Goal: Task Accomplishment & Management: Manage account settings

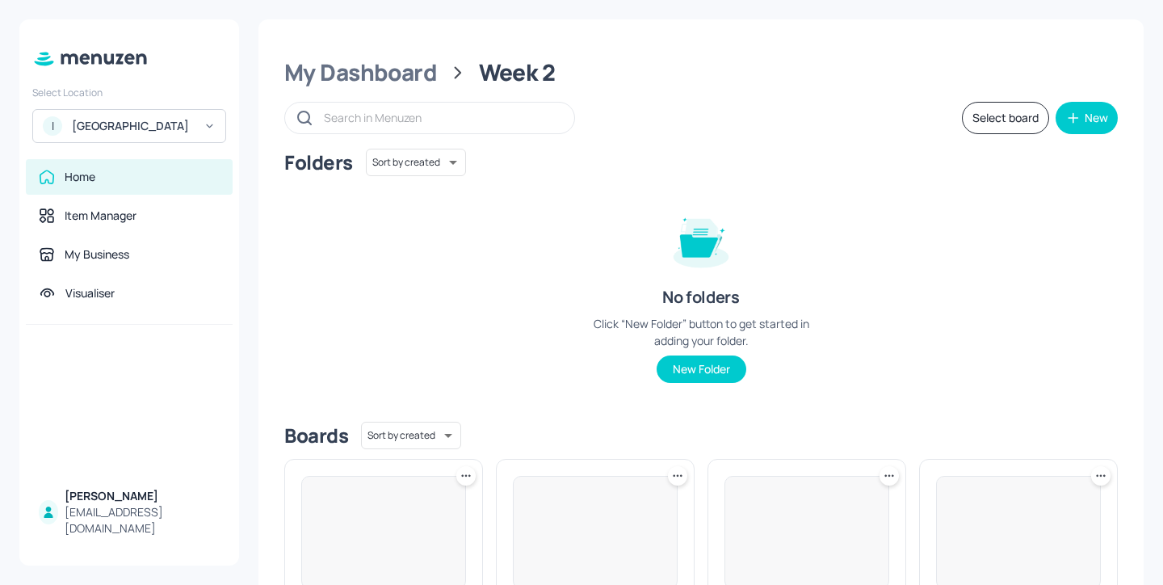
click at [155, 134] on div "[GEOGRAPHIC_DATA]" at bounding box center [133, 126] width 122 height 16
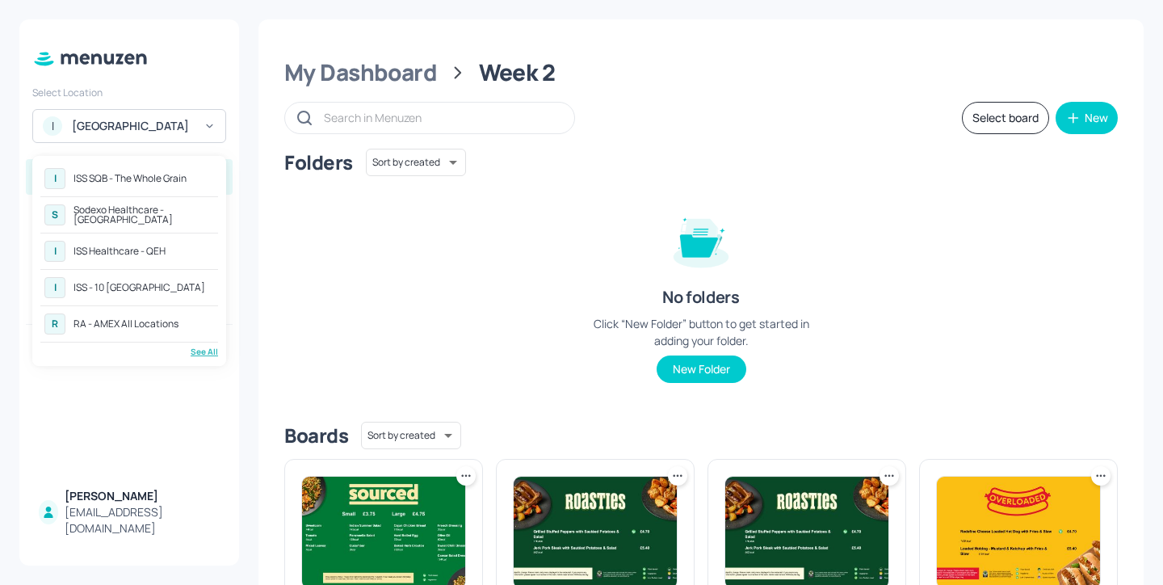
click at [469, 280] on div at bounding box center [581, 292] width 1163 height 585
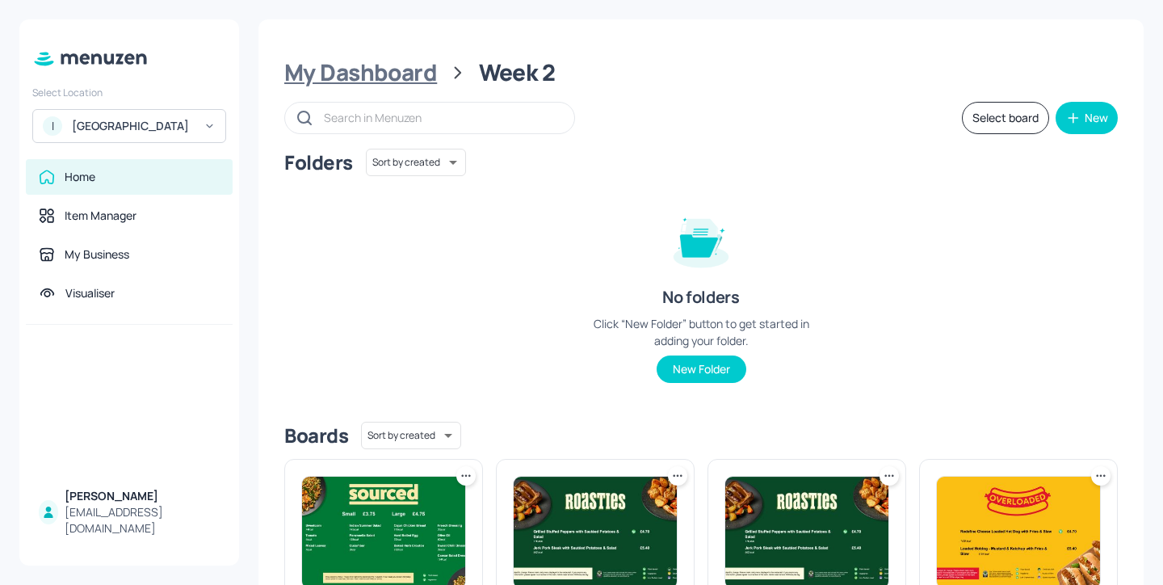
click at [396, 84] on div "My Dashboard" at bounding box center [360, 72] width 153 height 29
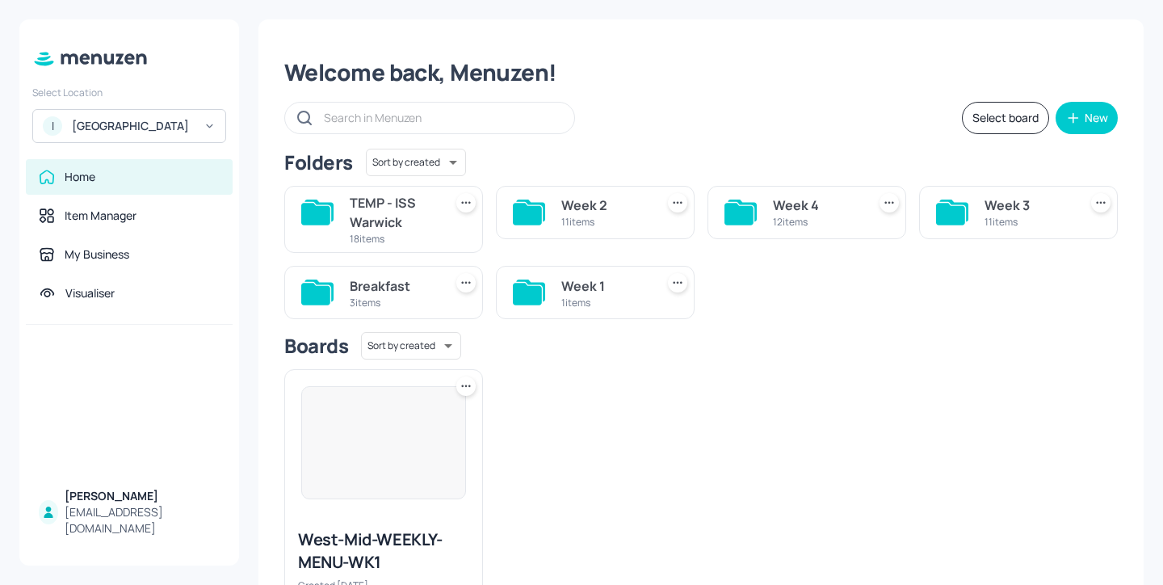
click at [405, 221] on div "TEMP - ISS Warwick" at bounding box center [393, 212] width 87 height 39
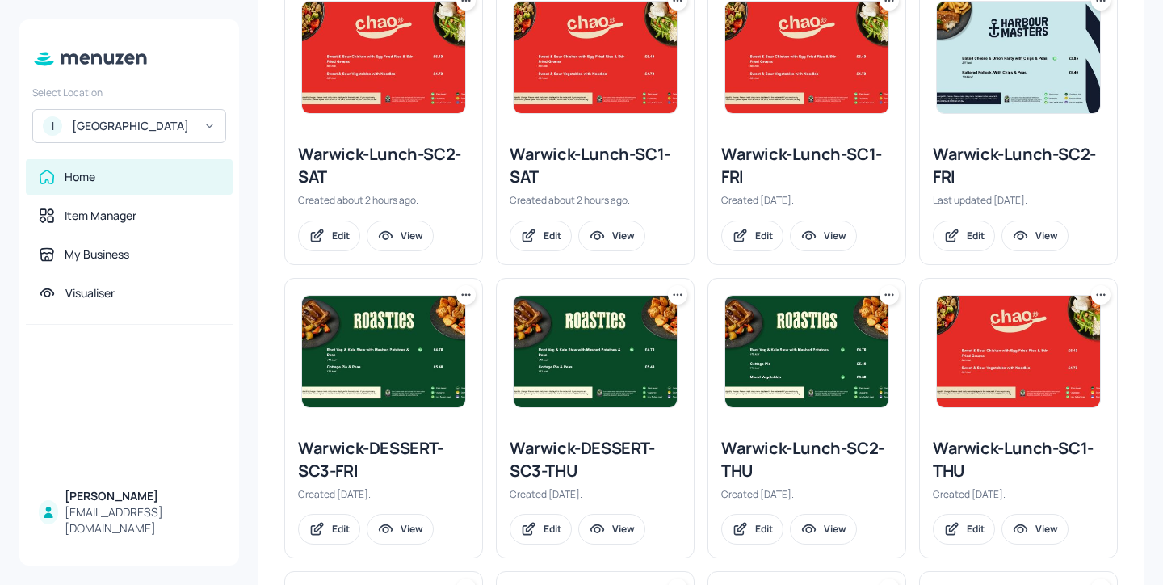
scroll to position [769, 0]
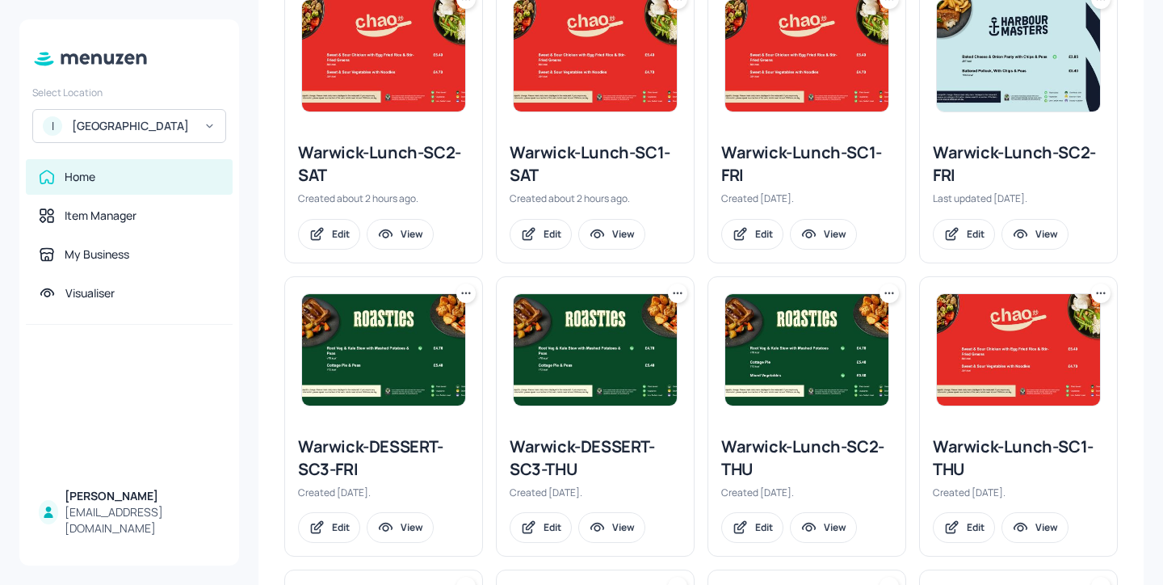
click at [675, 295] on icon at bounding box center [677, 293] width 16 height 16
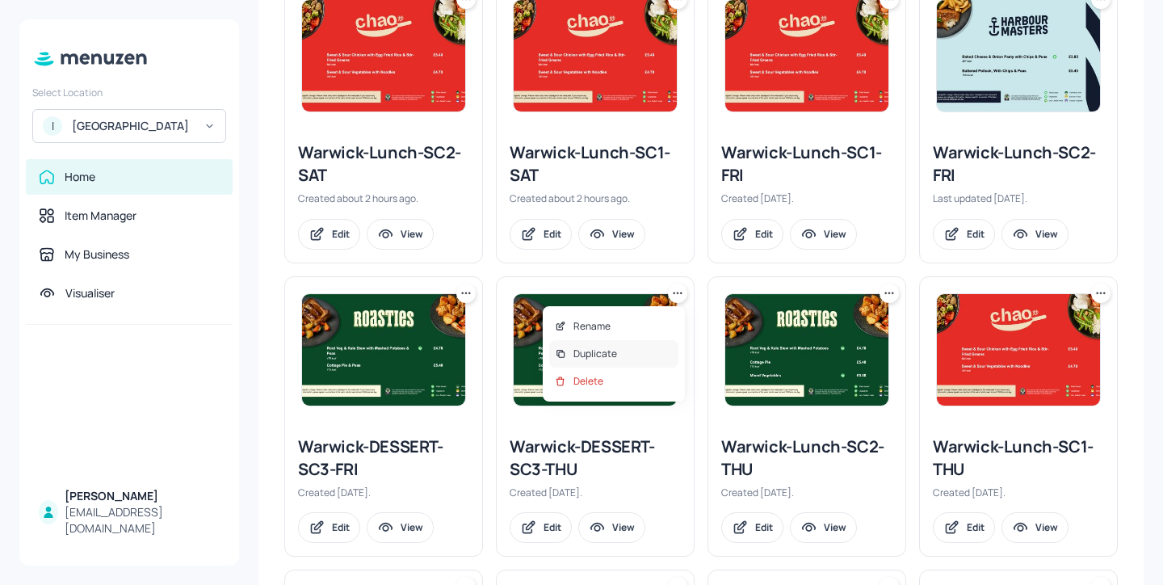
click at [628, 346] on div "Duplicate" at bounding box center [613, 353] width 129 height 27
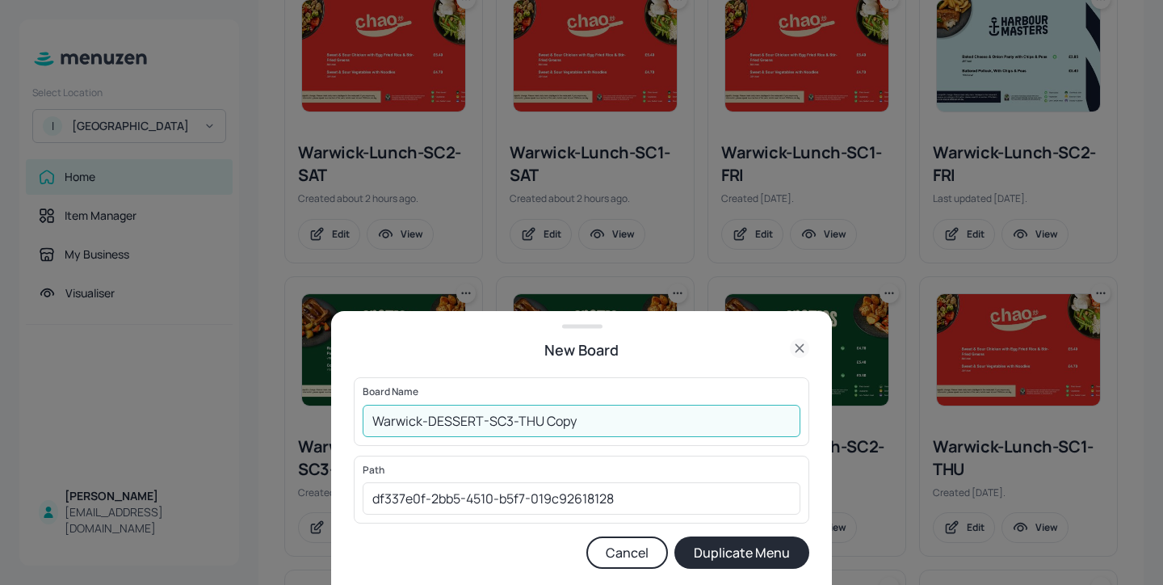
drag, startPoint x: 579, startPoint y: 423, endPoint x: 518, endPoint y: 423, distance: 60.6
click at [518, 423] on input "Warwick-DESSERT-SC3-THU Copy" at bounding box center [582, 420] width 438 height 32
type input "Warwick-DESSERT-SC3-SAT"
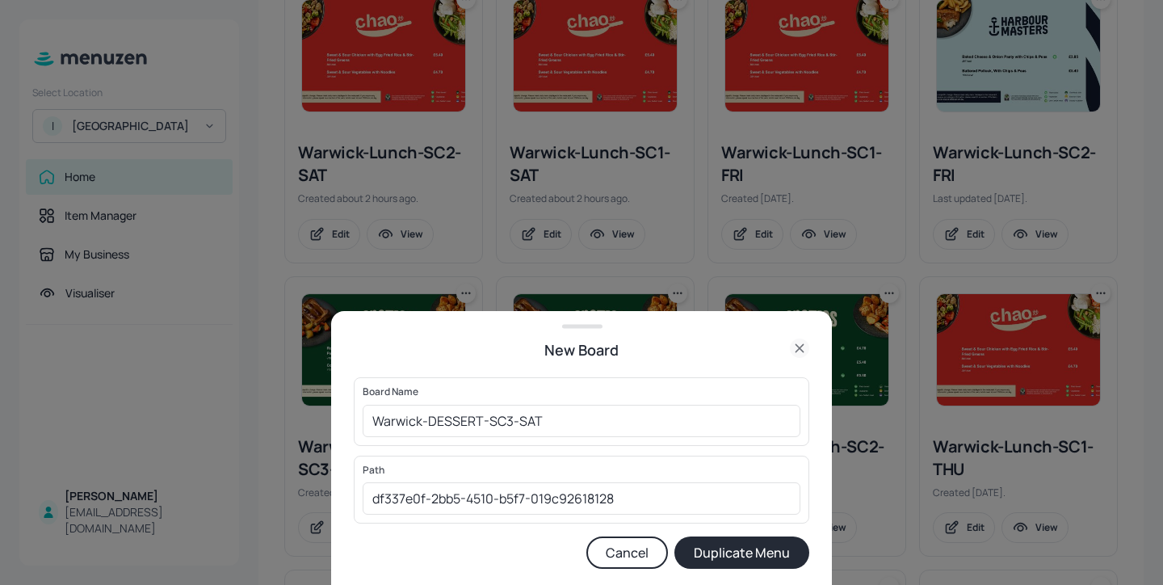
click at [720, 547] on button "Duplicate Menu" at bounding box center [741, 552] width 135 height 32
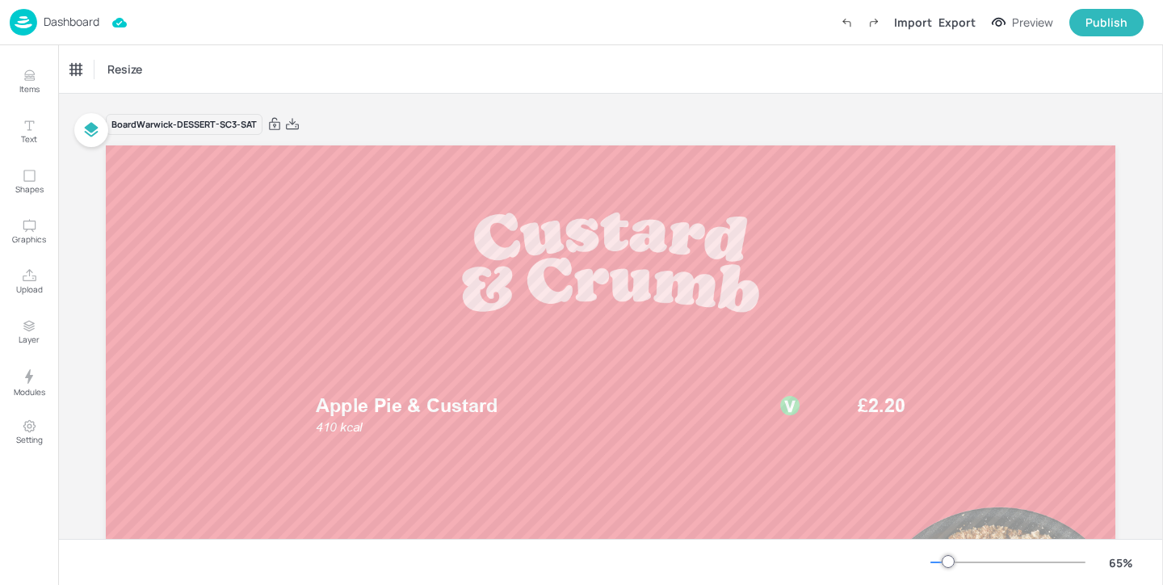
click at [74, 7] on div "Dashboard Import Export Preview Publish" at bounding box center [577, 22] width 1134 height 44
click at [74, 20] on p "Dashboard" at bounding box center [72, 21] width 56 height 11
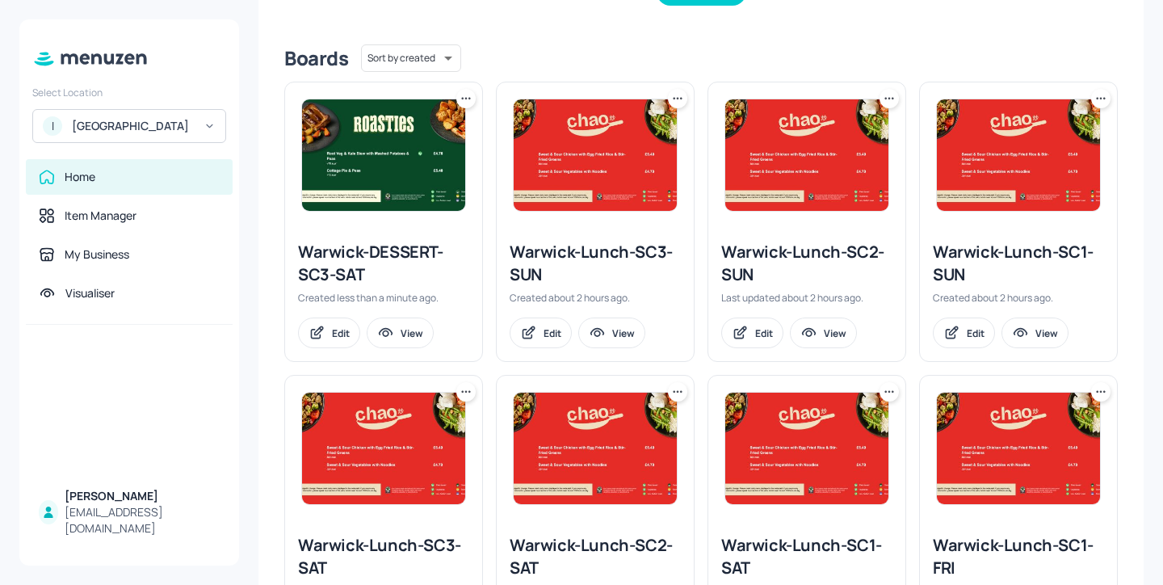
scroll to position [409, 0]
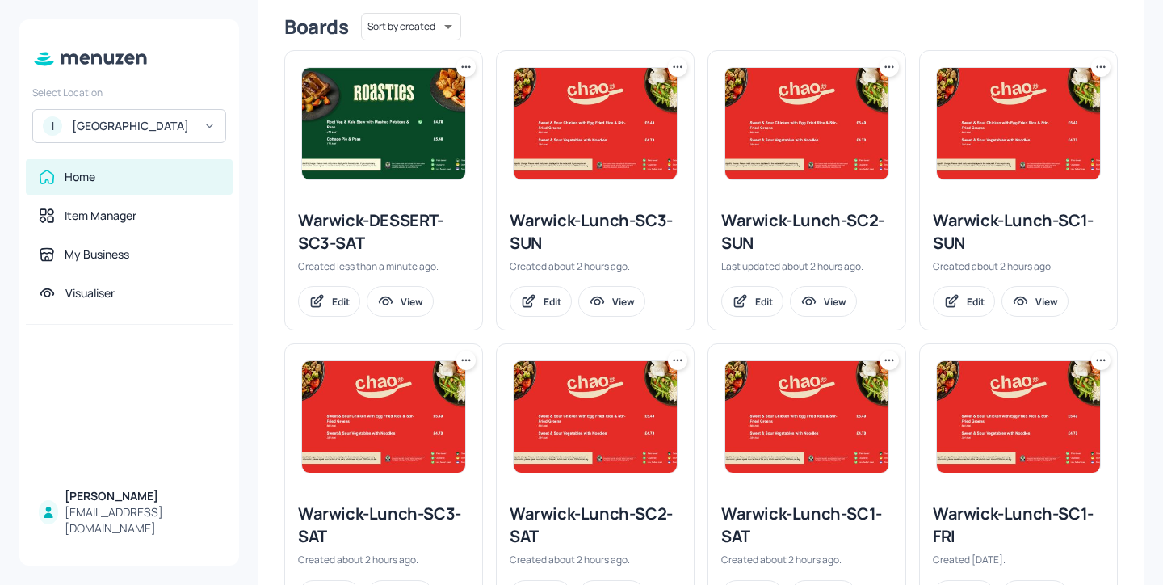
click at [465, 66] on icon at bounding box center [466, 66] width 2 height 2
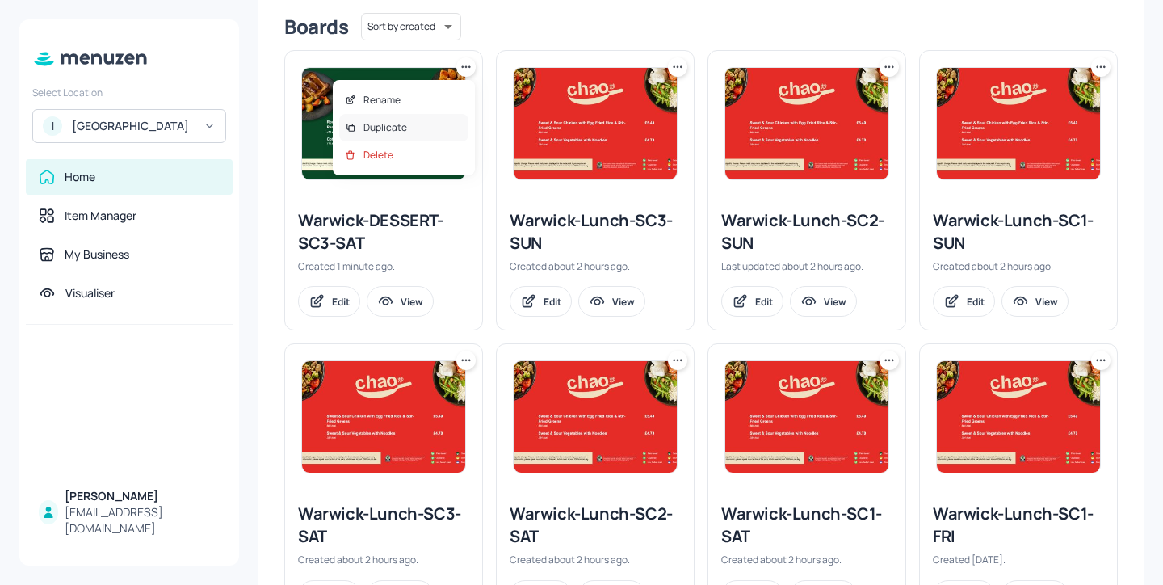
click at [438, 122] on div "Duplicate" at bounding box center [403, 127] width 129 height 27
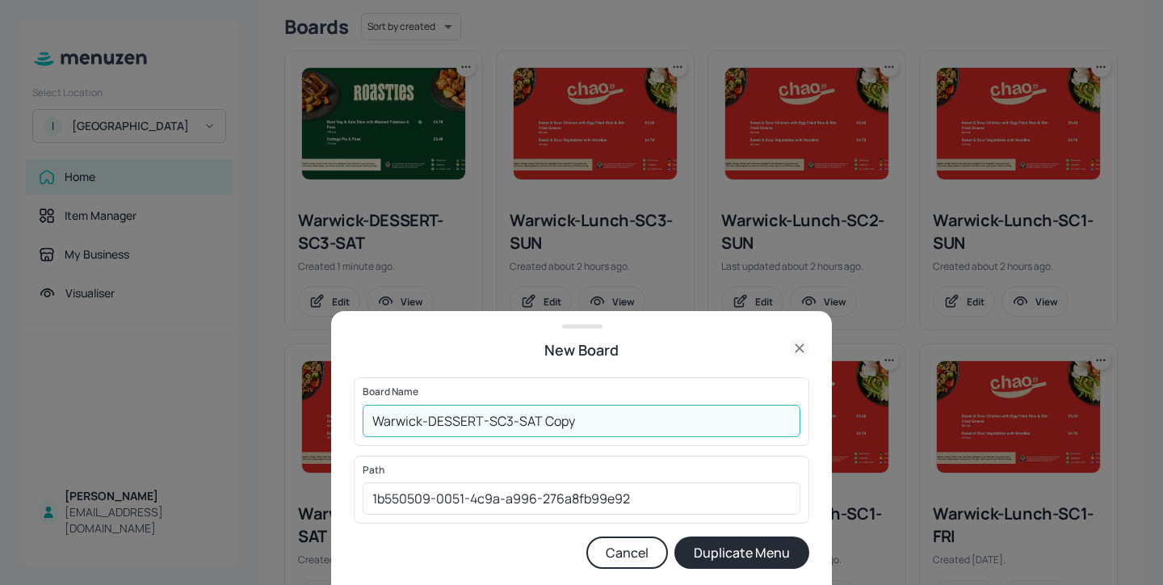
drag, startPoint x: 576, startPoint y: 429, endPoint x: 528, endPoint y: 427, distance: 47.7
click at [528, 427] on input "Warwick-DESSERT-SC3-SAT Copy" at bounding box center [582, 420] width 438 height 32
type input "Warwick-DESSERT-SC3-SUN"
click at [735, 551] on button "Duplicate Menu" at bounding box center [741, 552] width 135 height 32
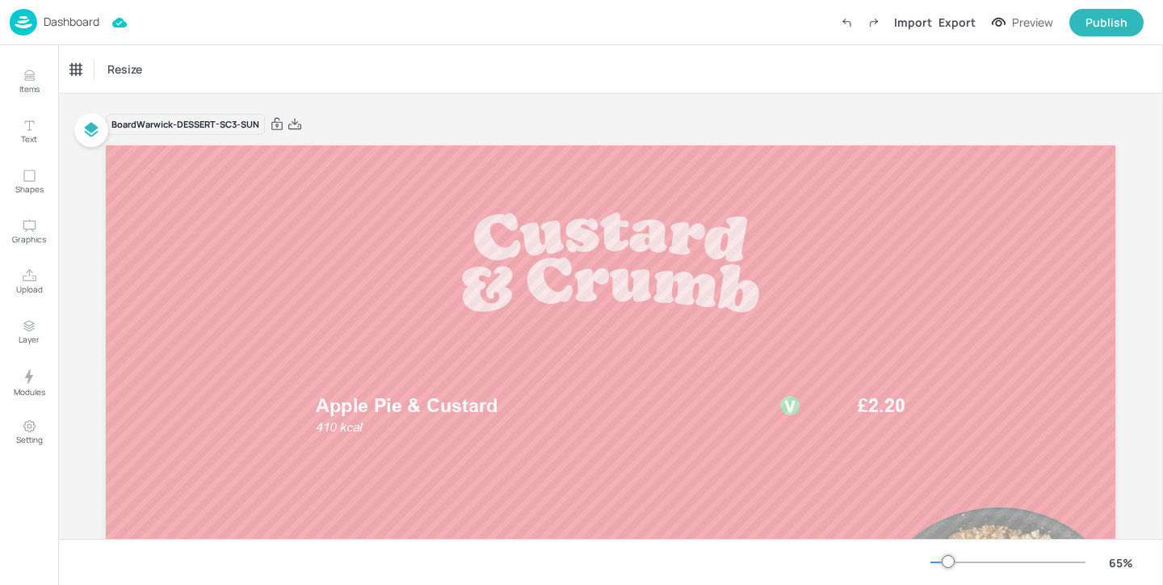
click at [77, 20] on p "Dashboard" at bounding box center [72, 21] width 56 height 11
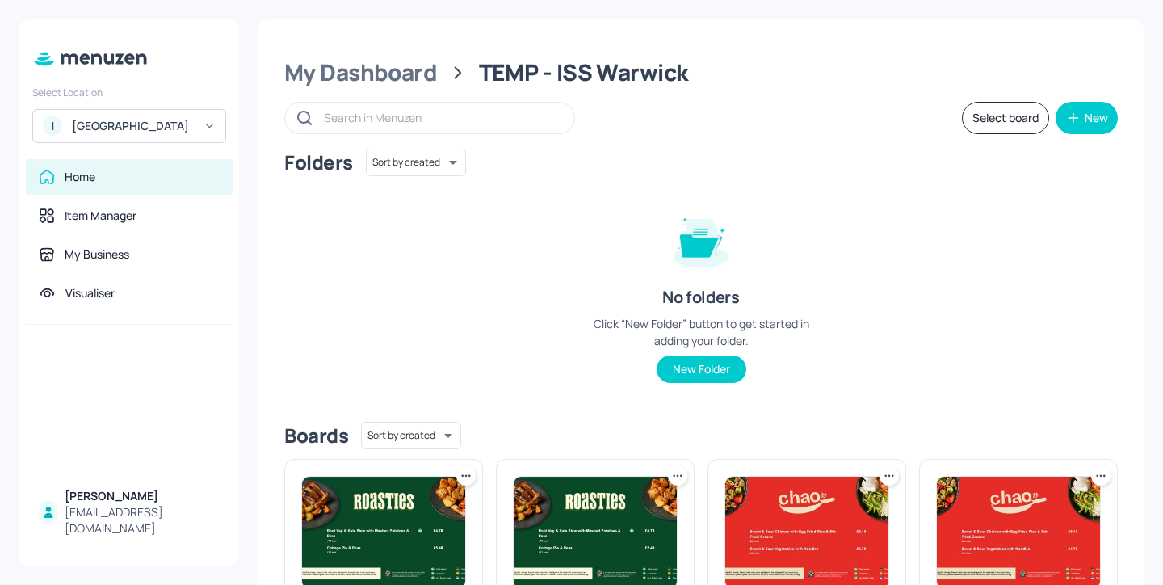
scroll to position [404, 0]
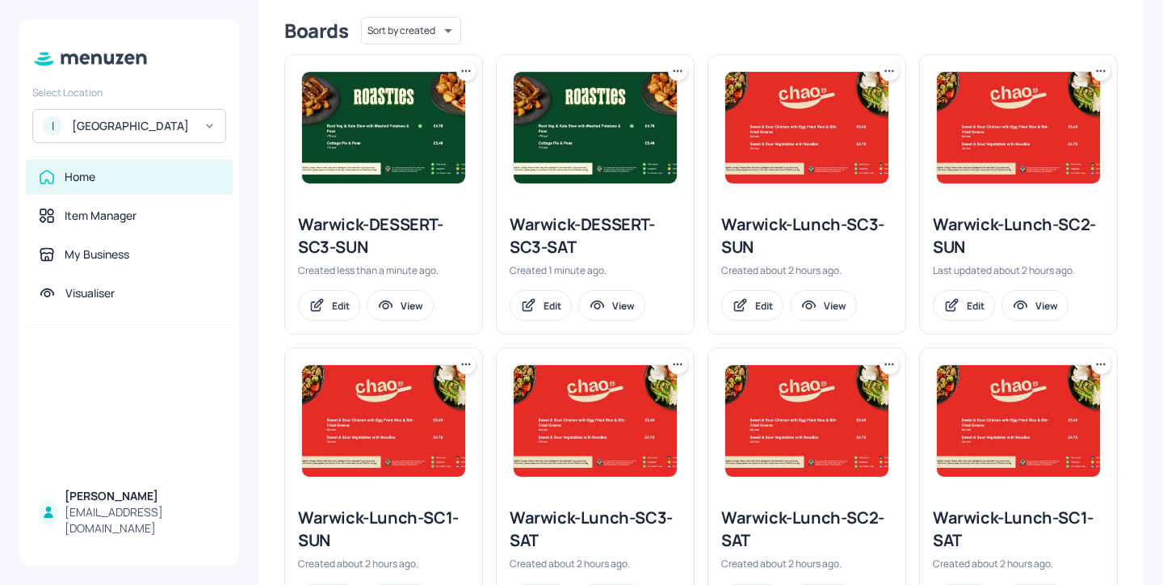
click at [613, 223] on div "Warwick-DESSERT-SC3-SAT" at bounding box center [594, 235] width 171 height 45
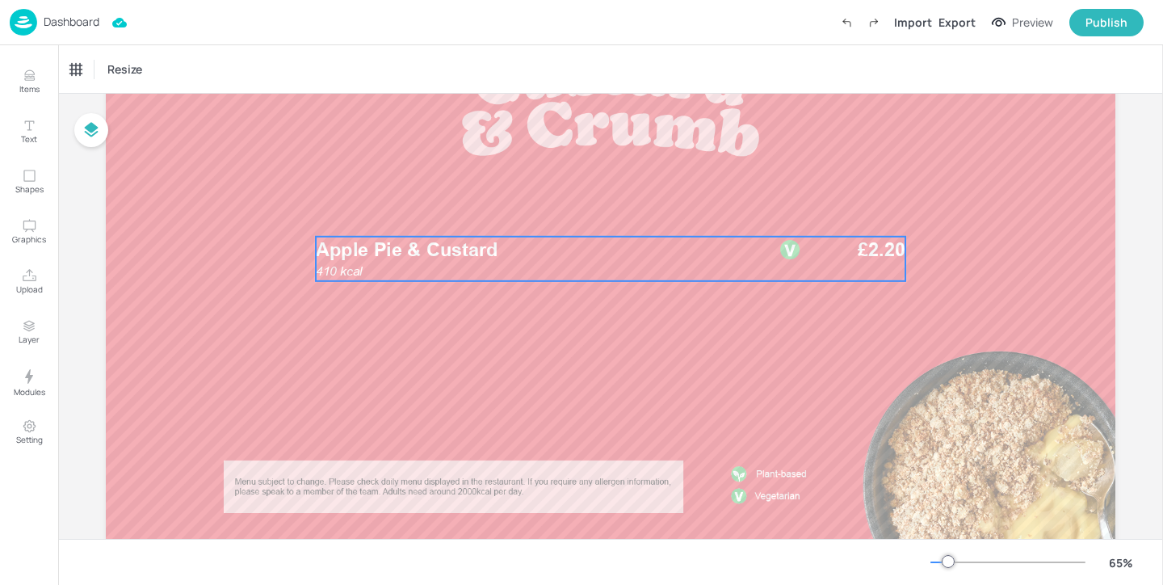
scroll to position [186, 0]
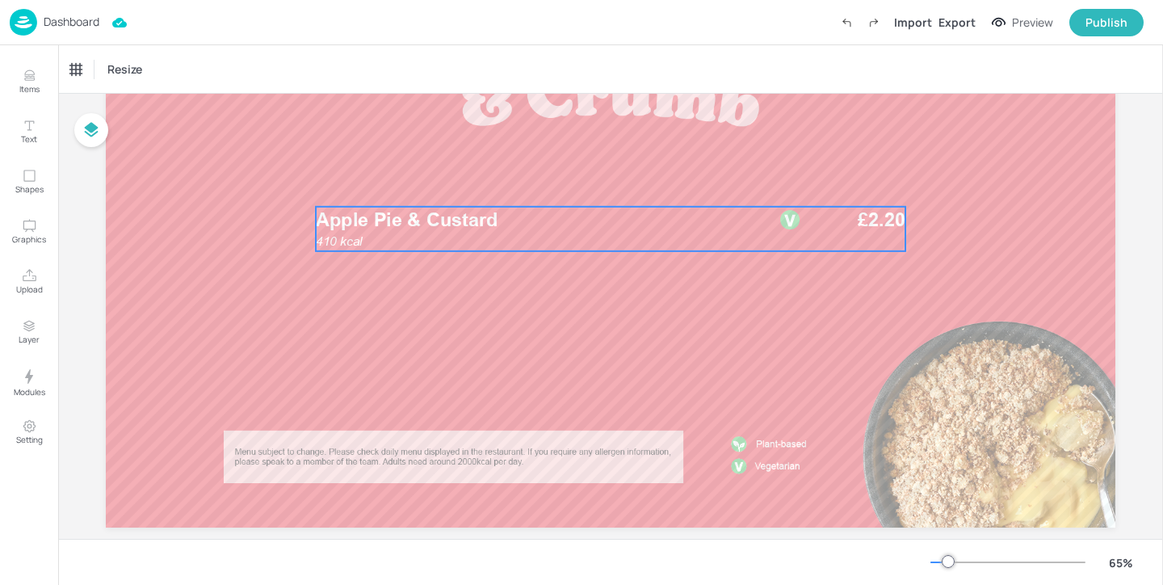
click at [502, 239] on div "410 kcal Apple Pie & Custard £2.20" at bounding box center [610, 229] width 589 height 44
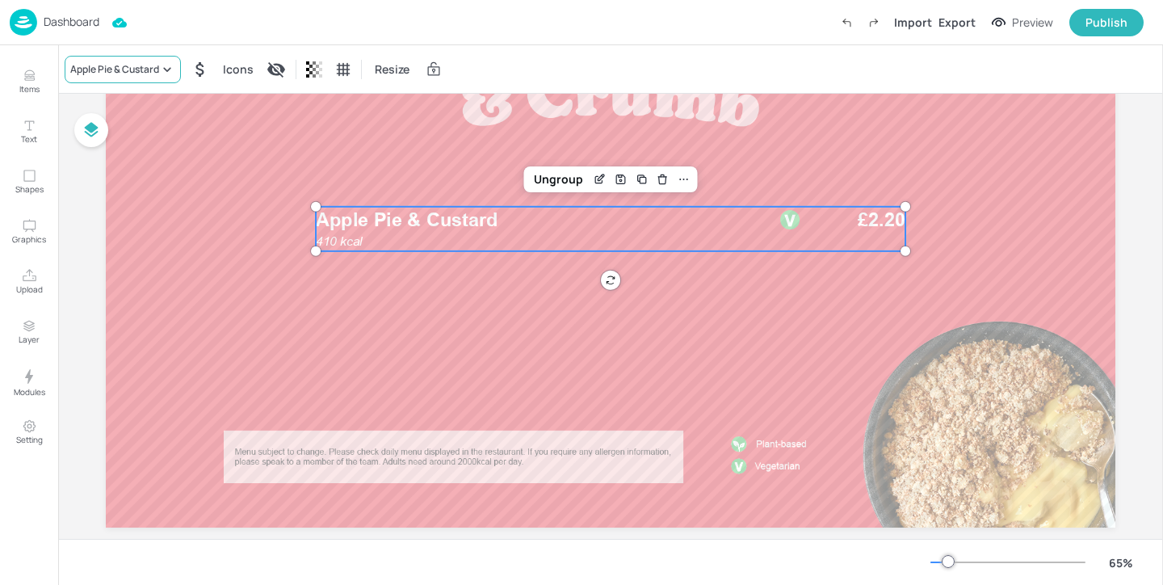
click at [113, 65] on div "Apple Pie & Custard" at bounding box center [114, 69] width 89 height 15
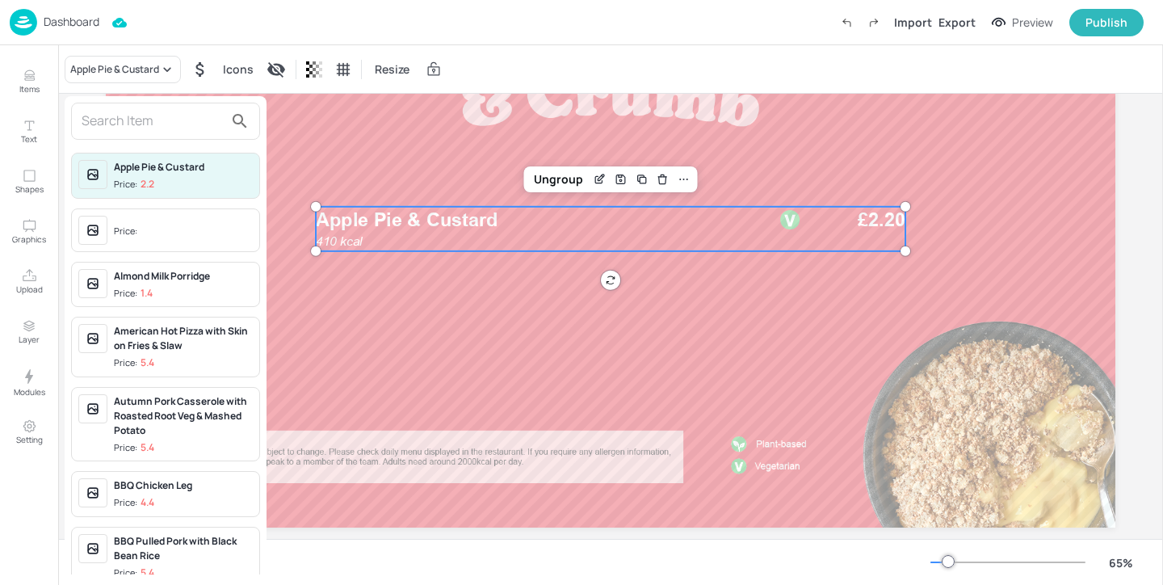
click at [130, 119] on input "text" at bounding box center [153, 121] width 142 height 26
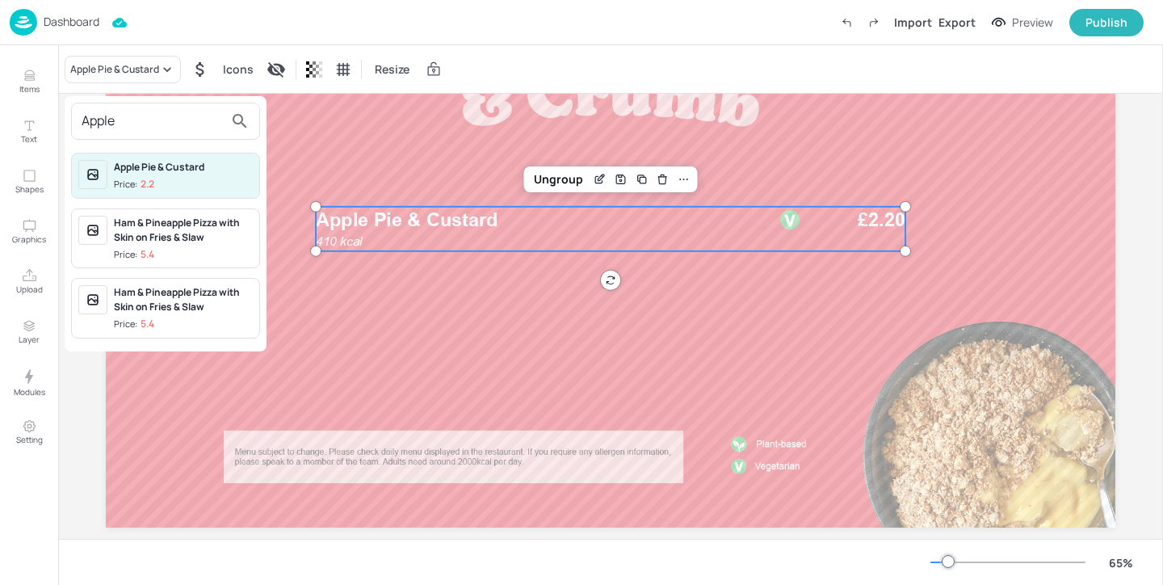
type input "Apple"
click at [3, 73] on div at bounding box center [581, 292] width 1163 height 585
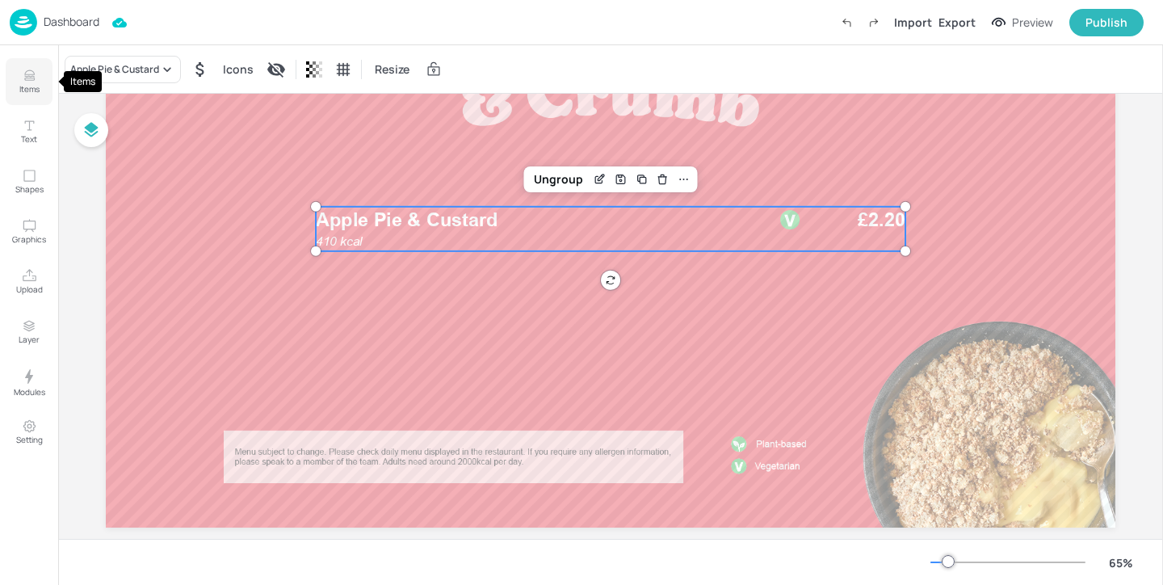
click at [35, 79] on icon "Items" at bounding box center [29, 75] width 15 height 15
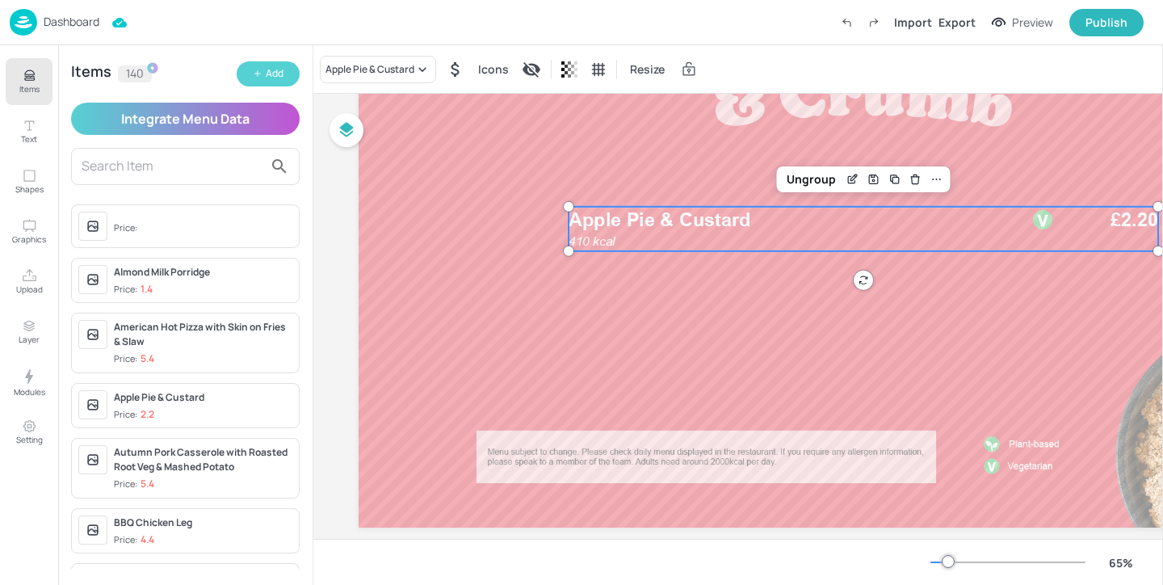
click at [273, 76] on div "Add" at bounding box center [275, 73] width 18 height 15
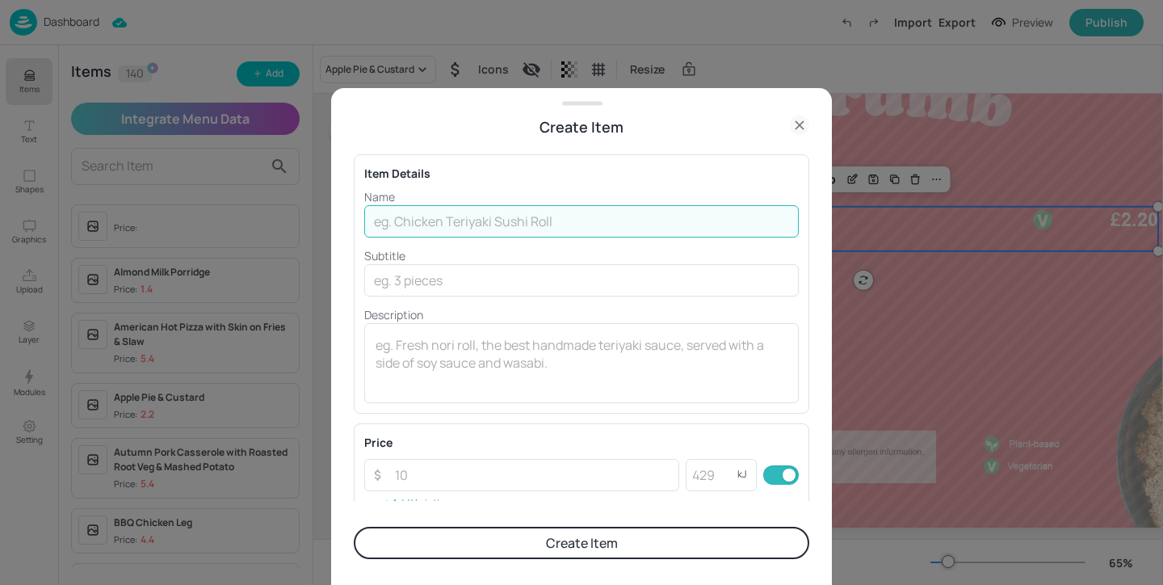
click at [419, 220] on input "text" at bounding box center [581, 221] width 434 height 32
type input "Apple & Cinnamon Crumble served with Custard"
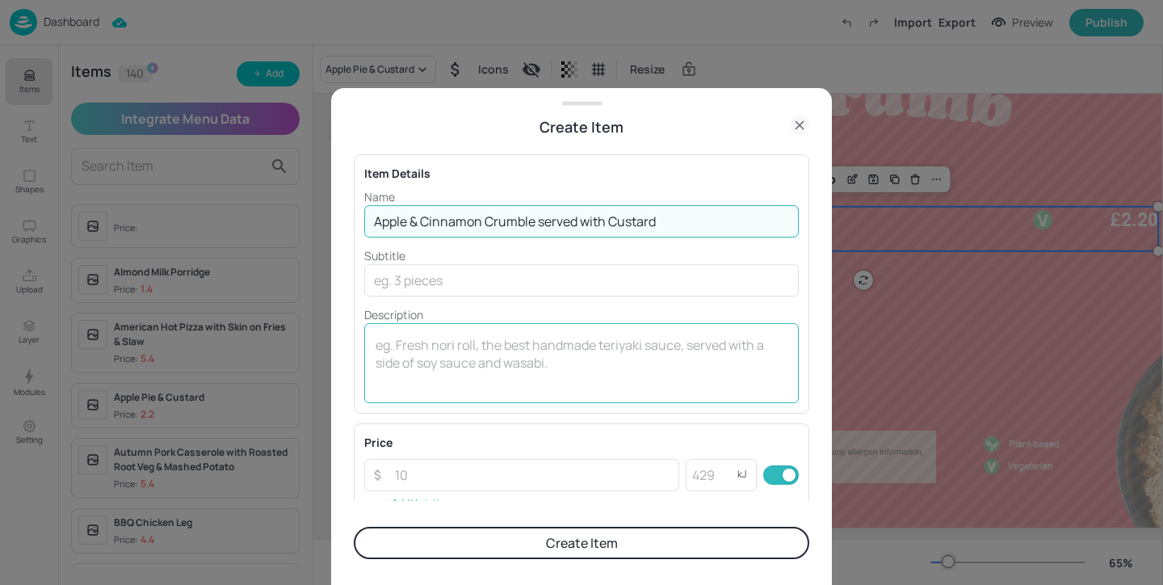
click at [482, 346] on textarea at bounding box center [581, 362] width 412 height 53
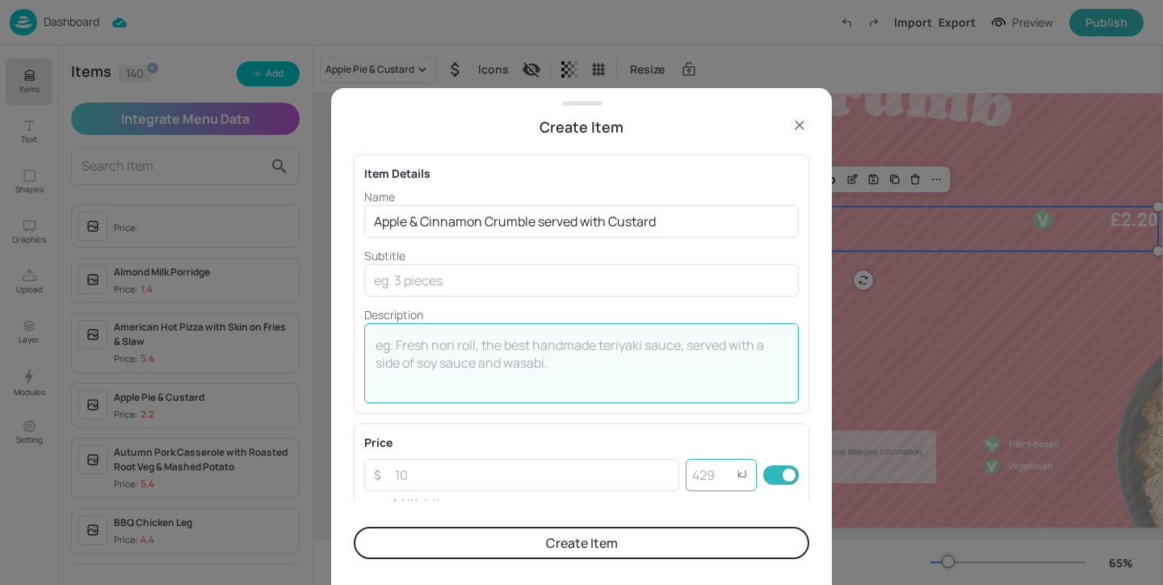
click at [704, 479] on input "number" at bounding box center [711, 475] width 52 height 32
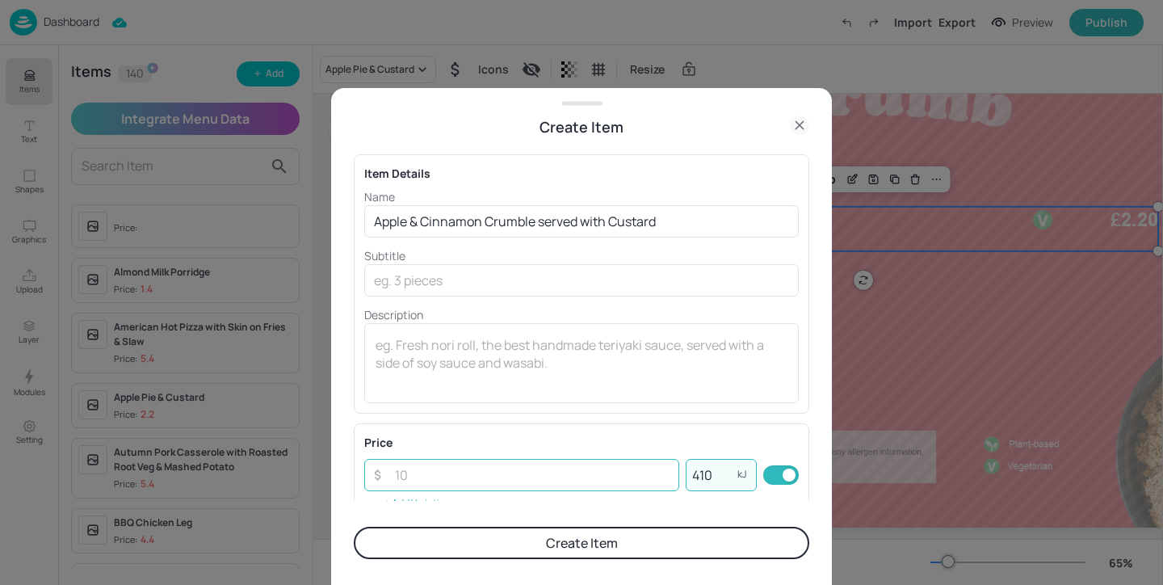
type input "410"
click at [530, 469] on input "number" at bounding box center [532, 475] width 294 height 32
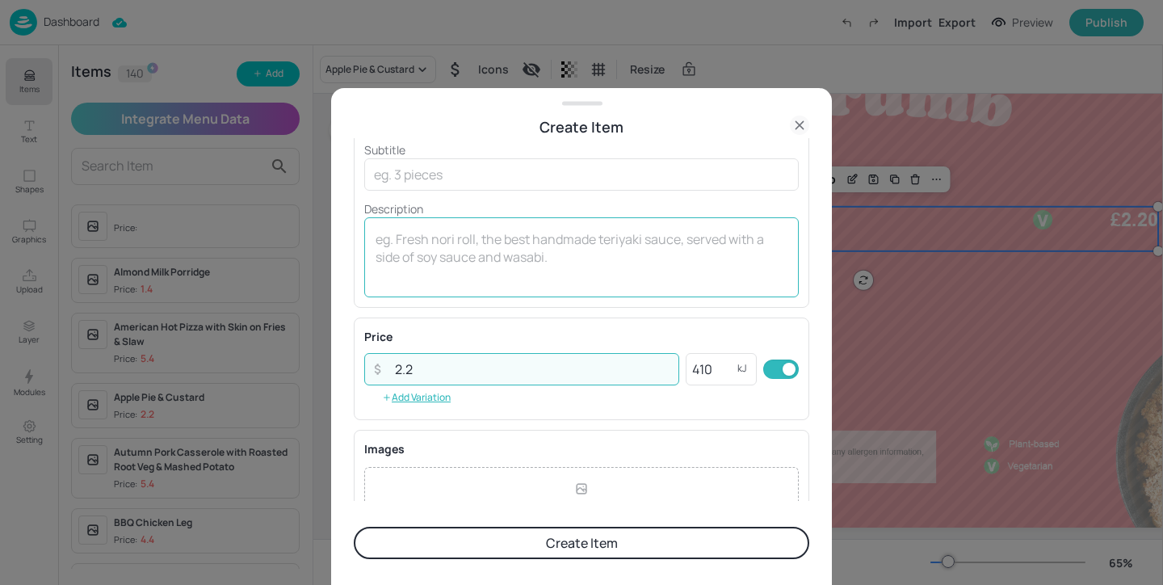
scroll to position [277, 0]
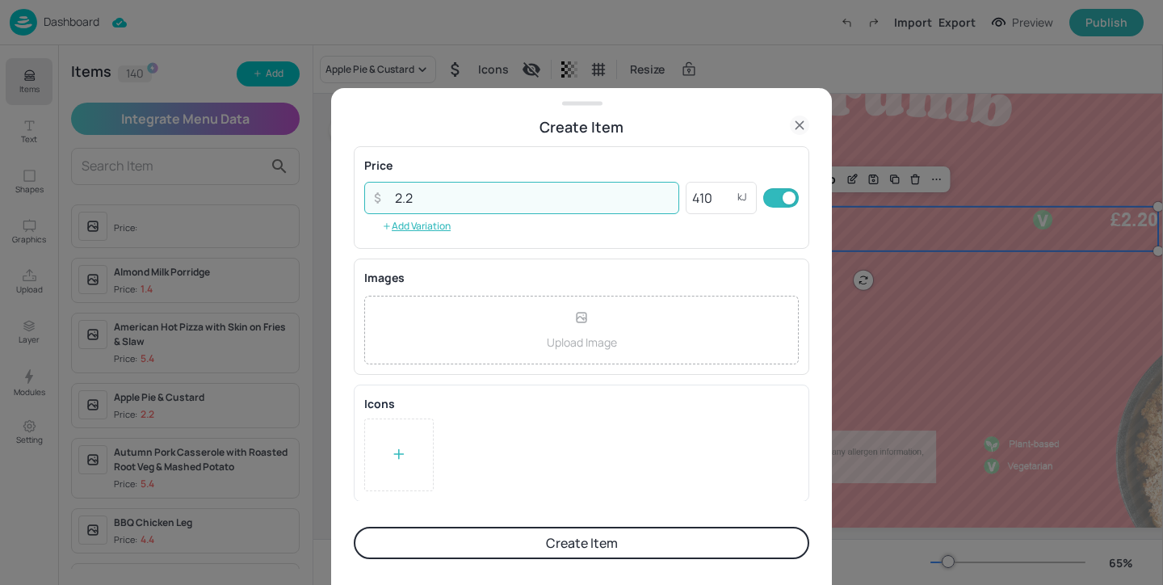
type input "2.2"
click at [406, 458] on icon at bounding box center [399, 454] width 16 height 16
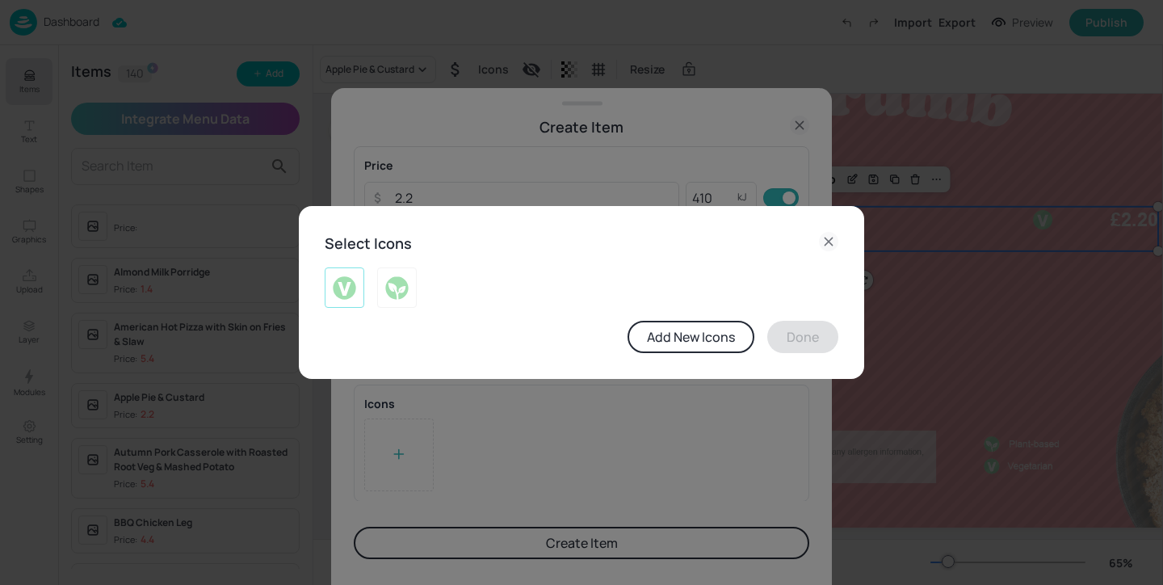
click at [343, 286] on img at bounding box center [344, 288] width 25 height 26
click at [776, 341] on button "Done" at bounding box center [802, 337] width 71 height 32
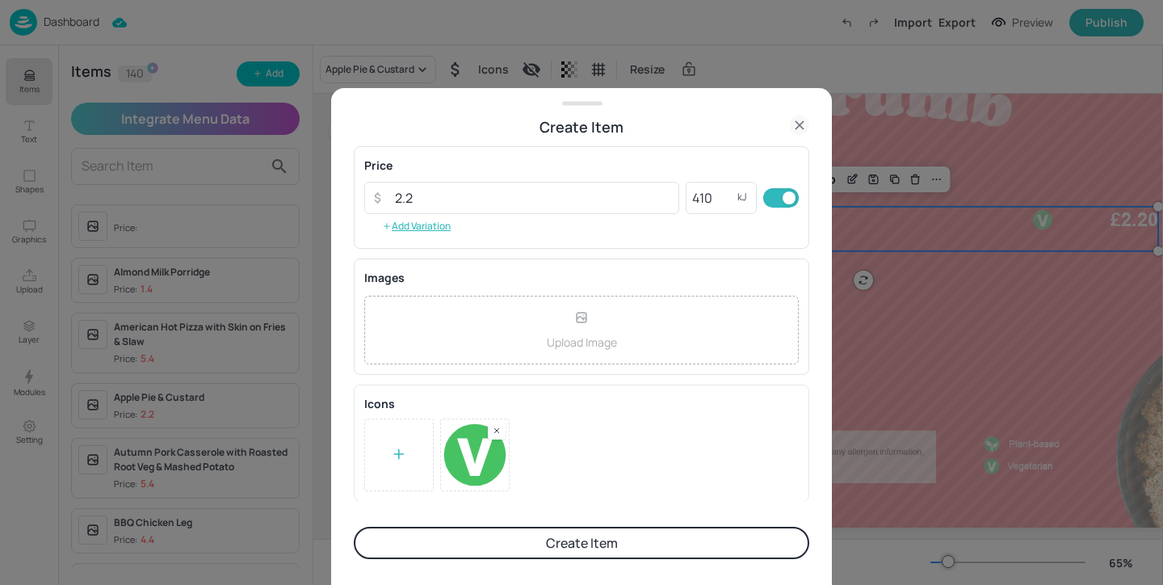
click at [703, 525] on form "Item Details Name Apple & Cinnamon Crumble served with Custard ​ Subtitle ​ Des…" at bounding box center [581, 361] width 455 height 446
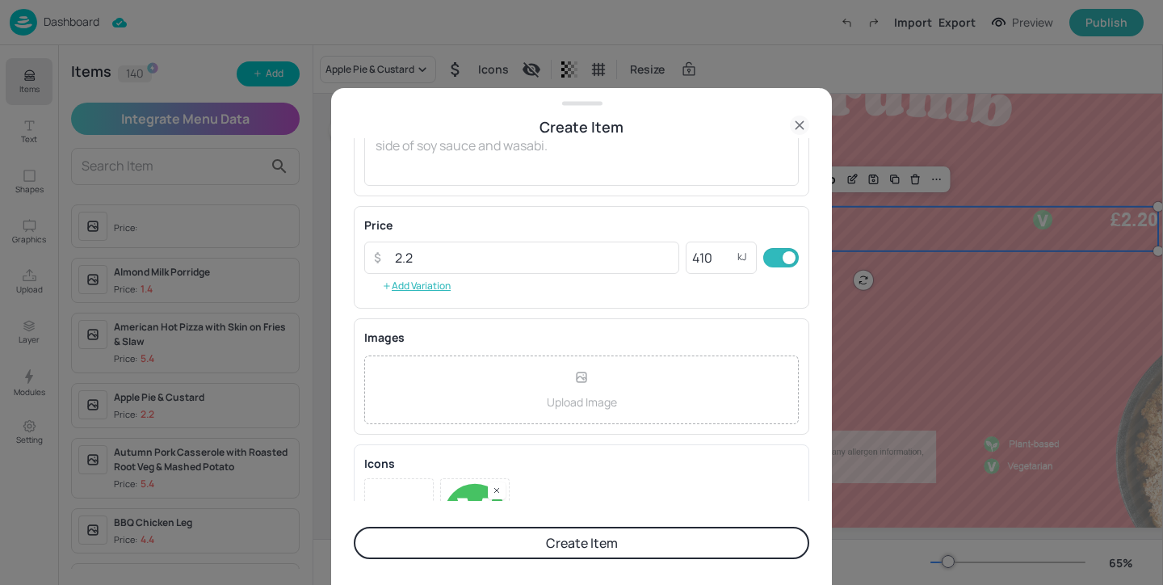
scroll to position [0, 0]
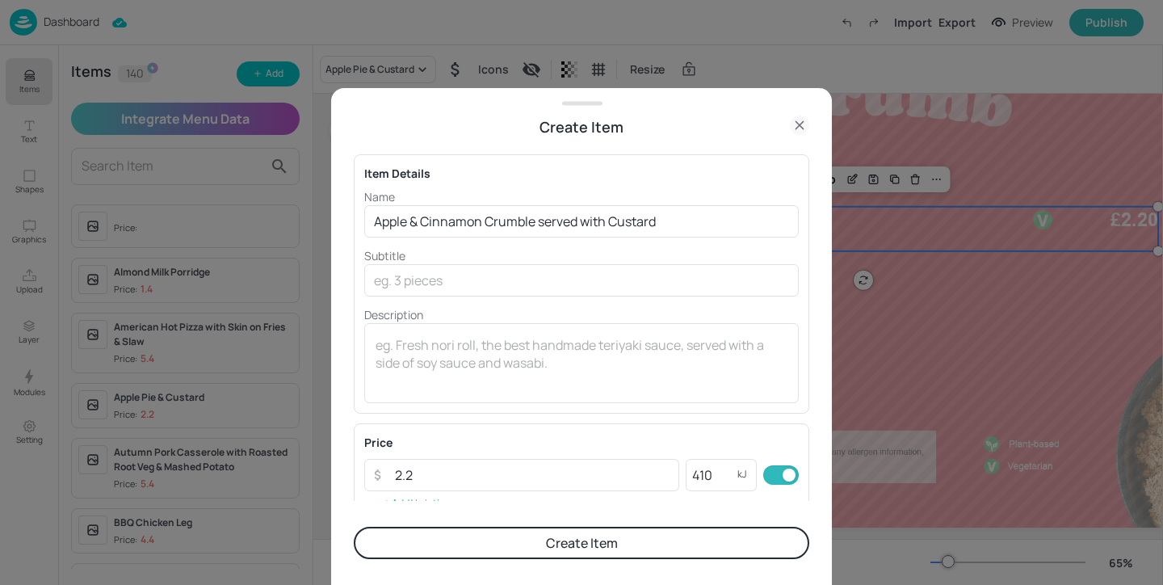
click at [655, 543] on button "Create Item" at bounding box center [581, 542] width 455 height 32
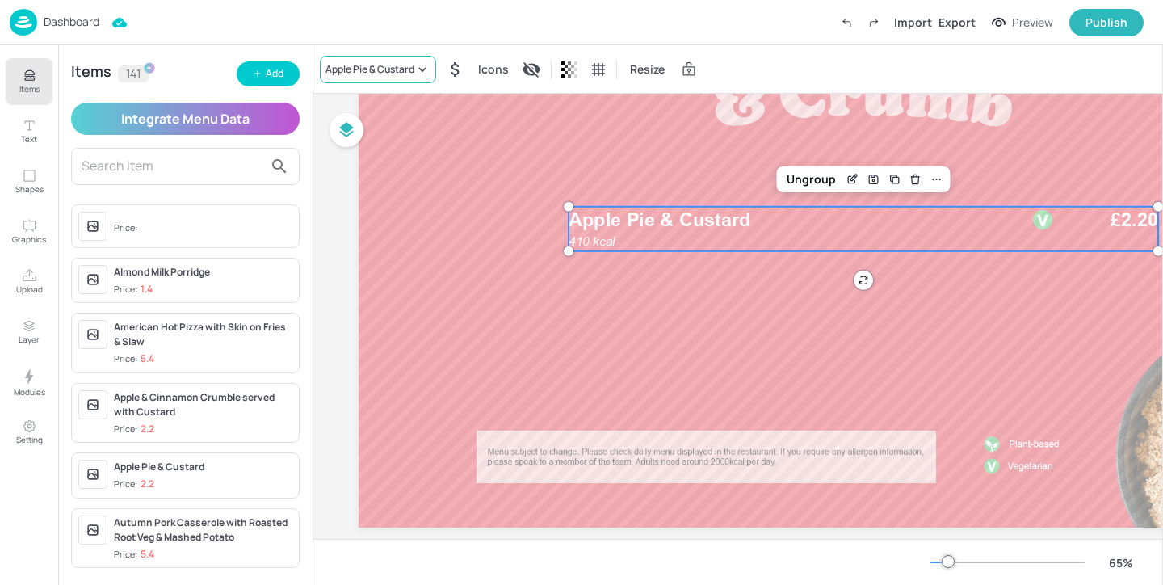
click at [380, 57] on div "Apple Pie & Custard" at bounding box center [378, 69] width 116 height 27
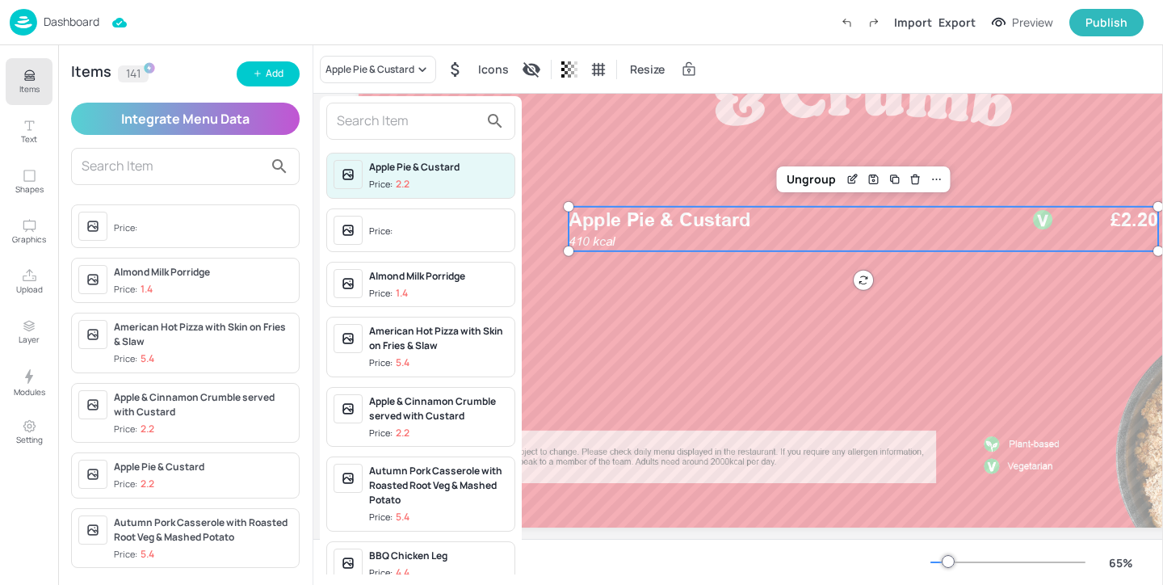
click at [369, 129] on input "text" at bounding box center [408, 121] width 142 height 26
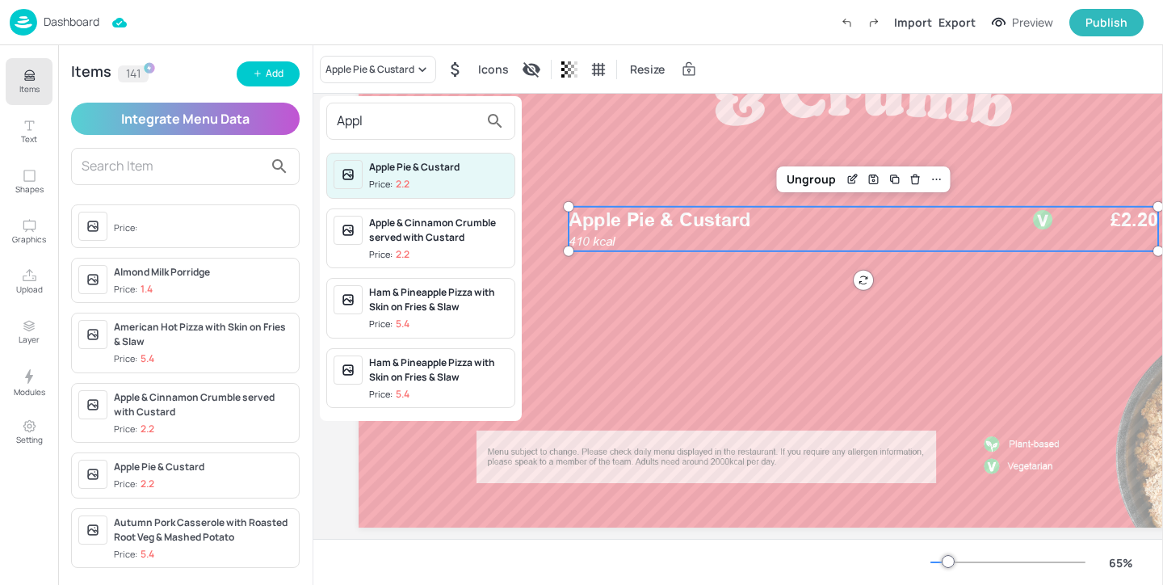
type input "Appl"
click at [457, 244] on div "Apple & Cinnamon Crumble served with Custard Price: 2.2" at bounding box center [438, 239] width 139 height 46
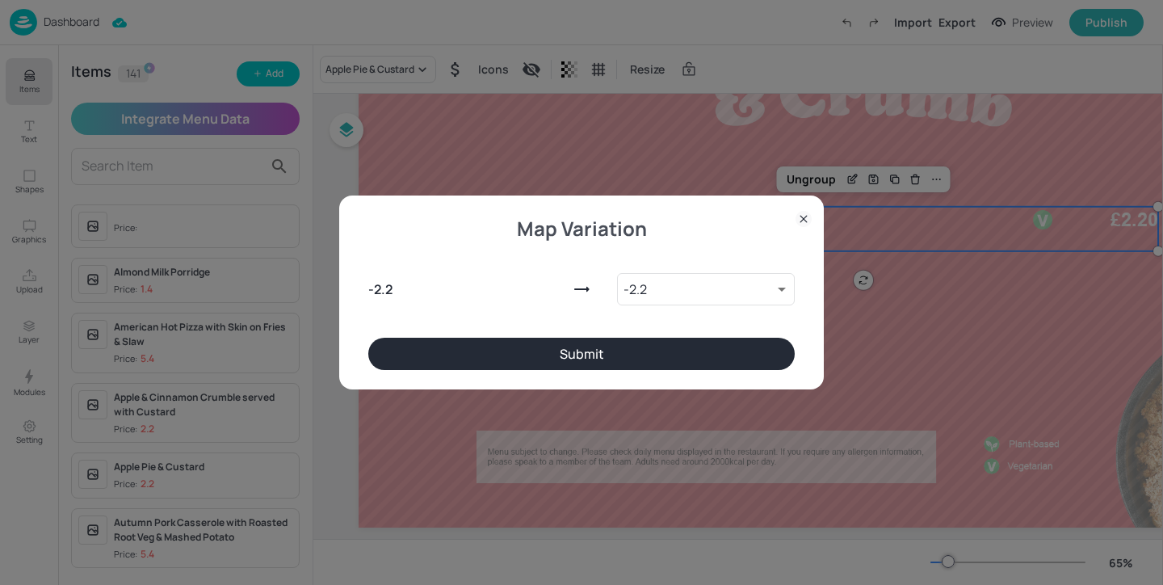
click at [707, 353] on button "Submit" at bounding box center [581, 353] width 426 height 32
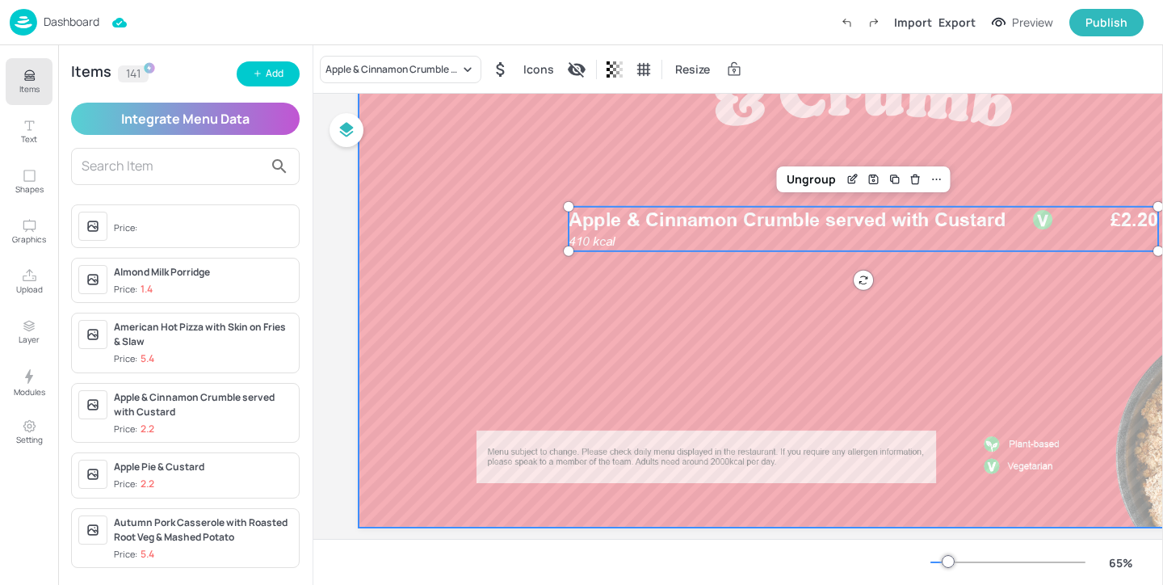
click at [803, 350] on div at bounding box center [862, 244] width 1009 height 568
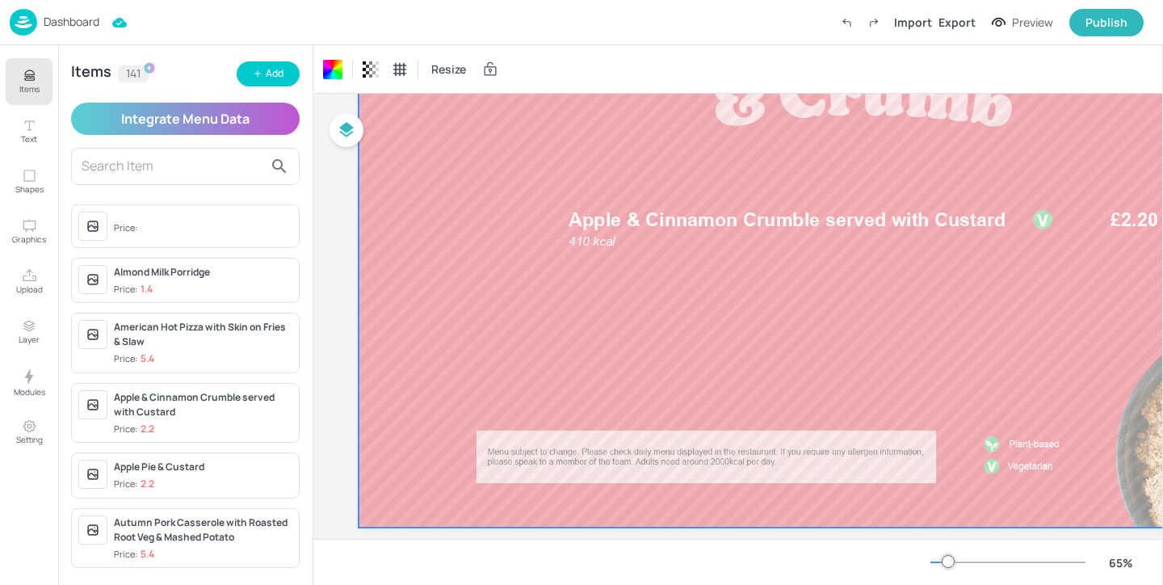
click at [27, 77] on icon "Items" at bounding box center [29, 75] width 15 height 15
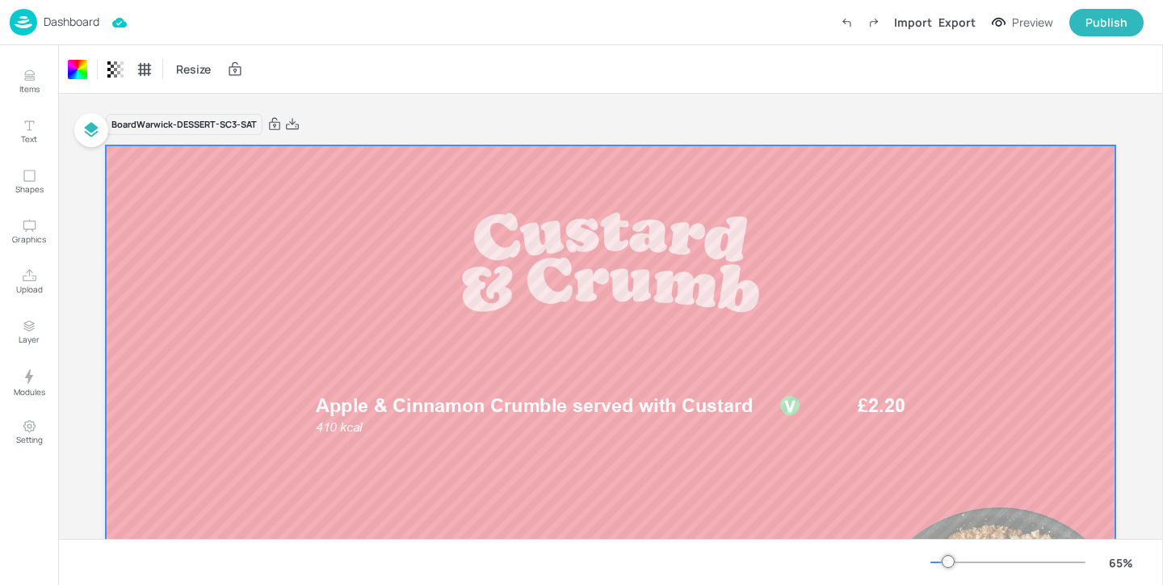
click at [74, 11] on div "Dashboard" at bounding box center [55, 22] width 90 height 27
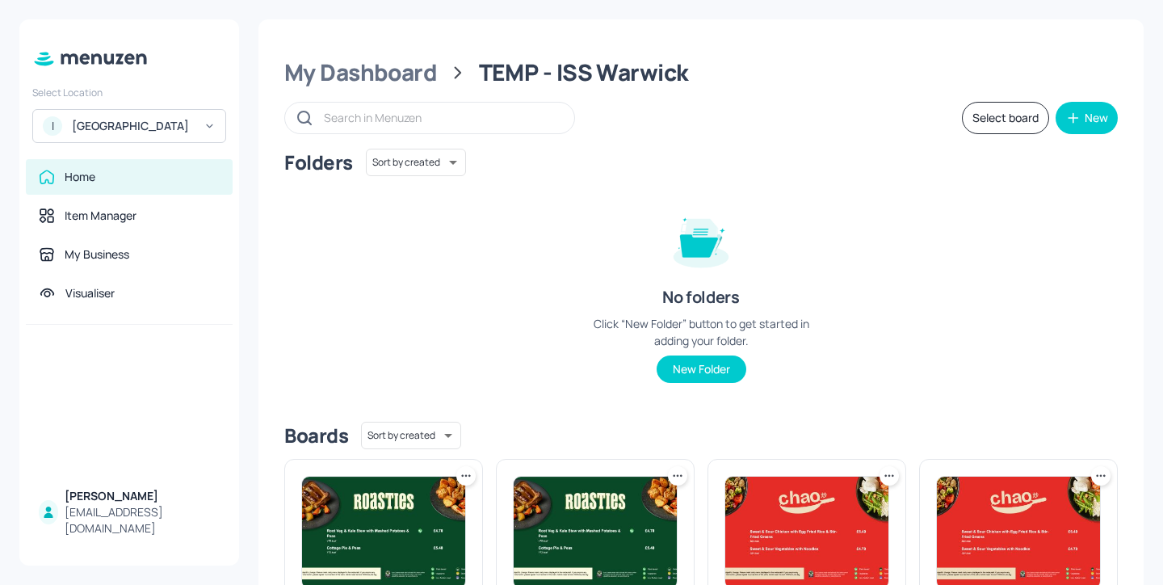
click at [74, 18] on div "Select Location I ISS - West Middlesex Hospital Home Item Manager My Business V…" at bounding box center [581, 292] width 1163 height 585
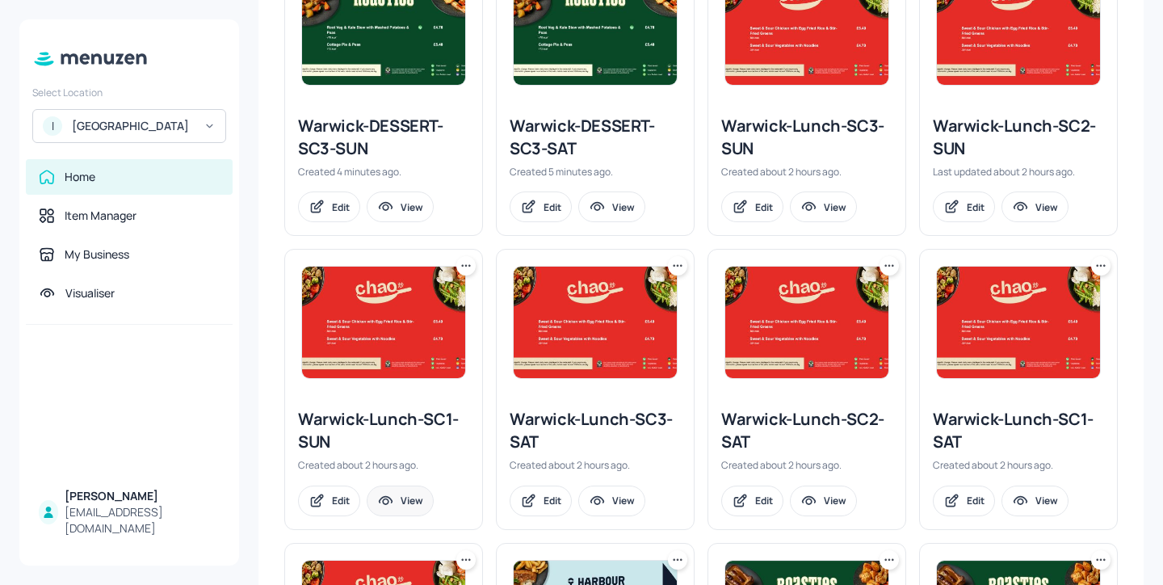
scroll to position [178, 0]
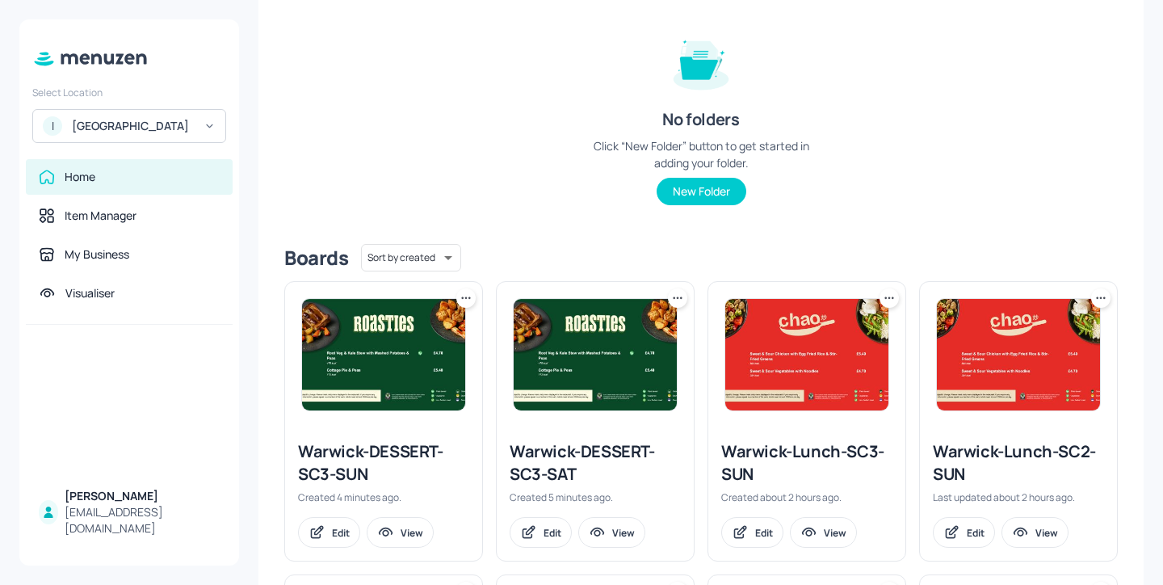
click at [382, 461] on div "Warwick-DESSERT-SC3-SUN" at bounding box center [383, 462] width 171 height 45
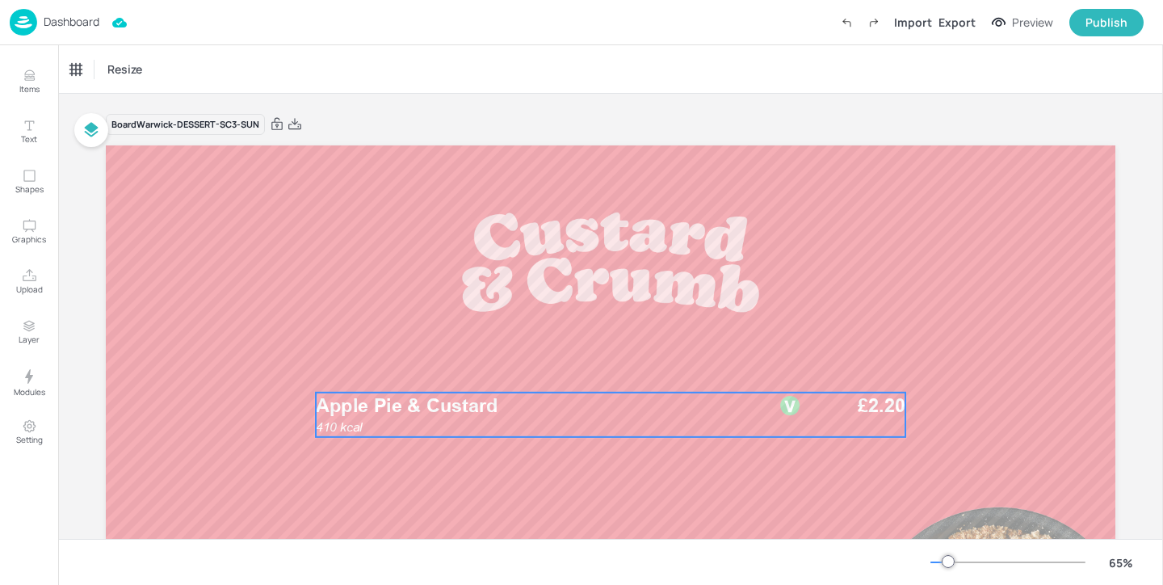
click at [430, 425] on div "410 kcal Apple Pie & Custard £2.20" at bounding box center [610, 414] width 589 height 44
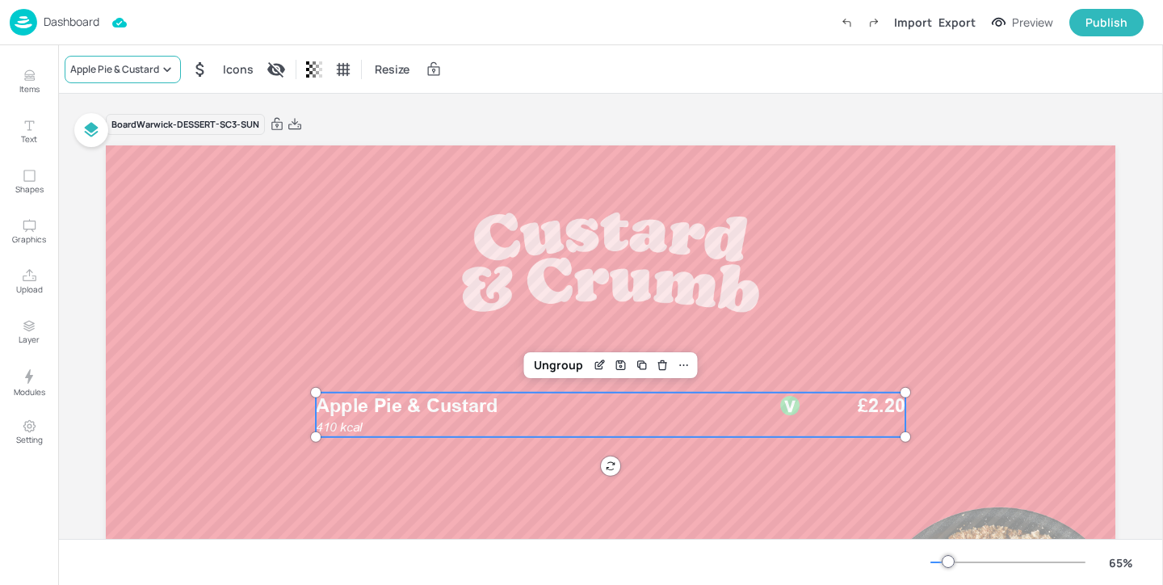
click at [138, 69] on div "Apple Pie & Custard" at bounding box center [114, 69] width 89 height 15
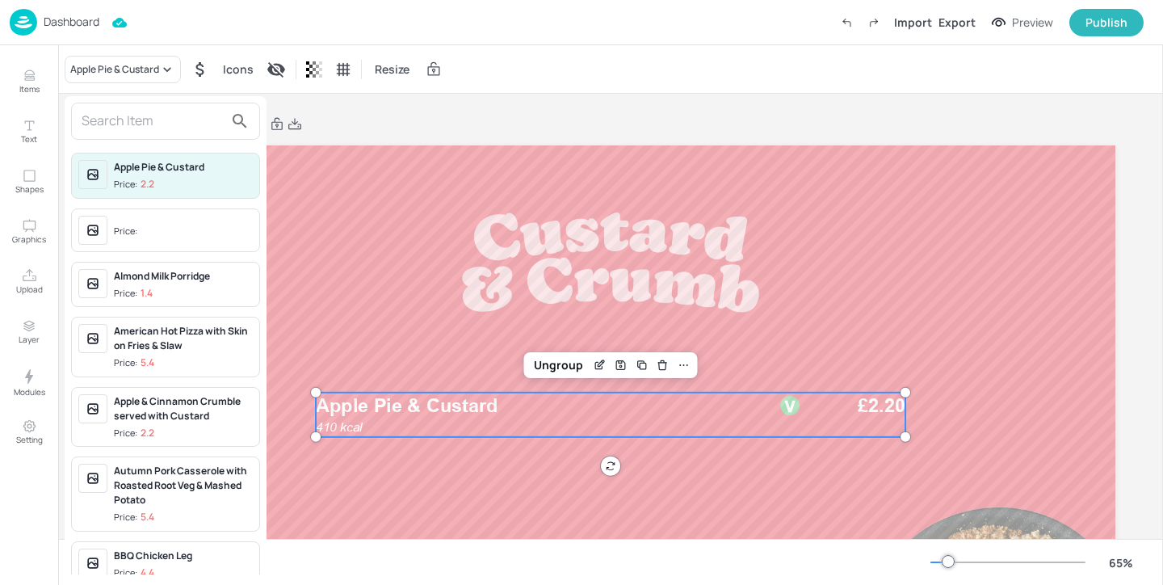
click at [133, 119] on input "text" at bounding box center [153, 121] width 142 height 26
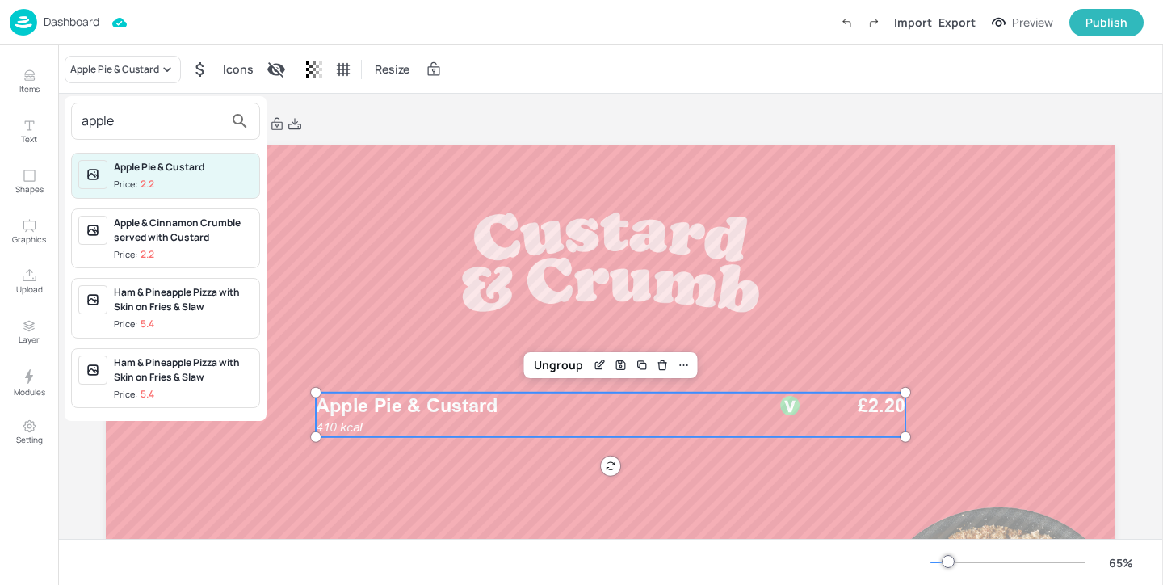
type input "apple"
click at [200, 251] on span "Price: 2.2" at bounding box center [183, 255] width 139 height 14
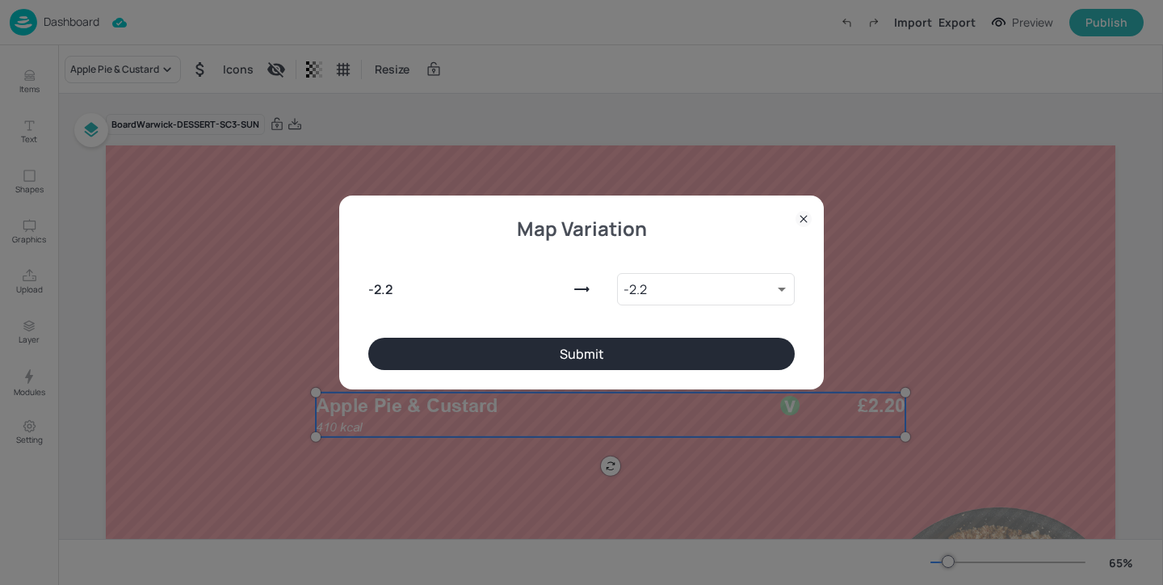
click at [644, 361] on button "Submit" at bounding box center [581, 353] width 426 height 32
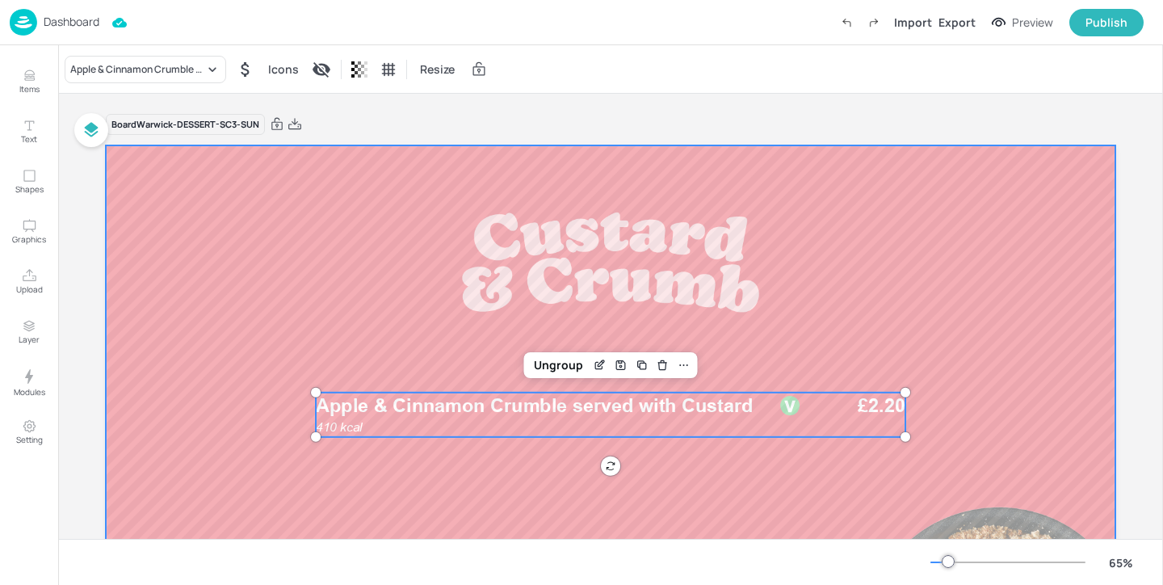
click at [240, 319] on div at bounding box center [610, 429] width 1009 height 568
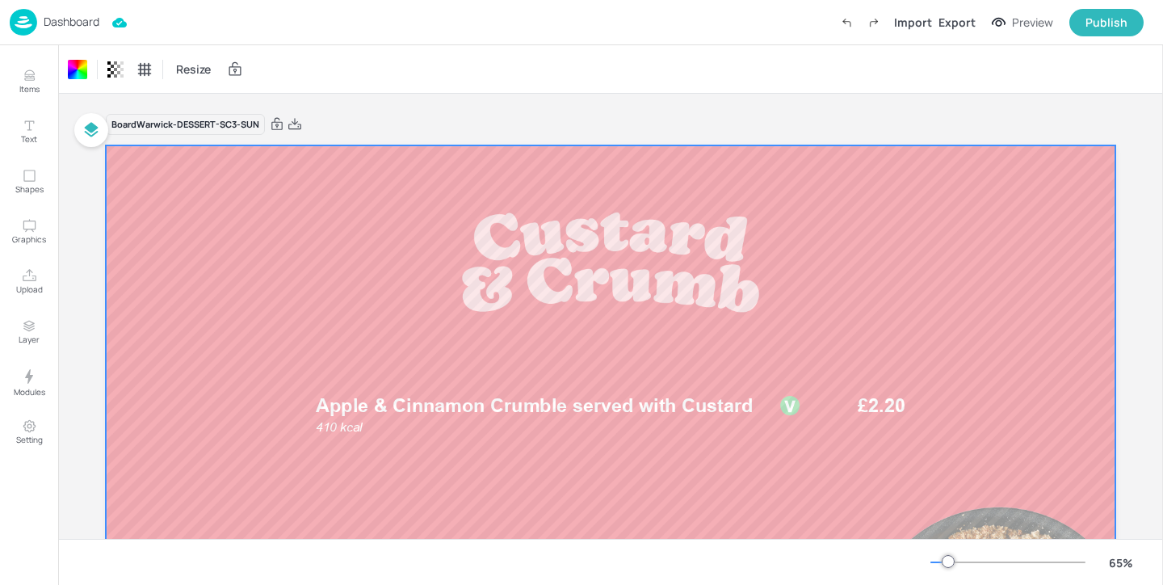
click at [62, 23] on p "Dashboard" at bounding box center [72, 21] width 56 height 11
click at [68, 16] on p "Dashboard" at bounding box center [72, 21] width 56 height 11
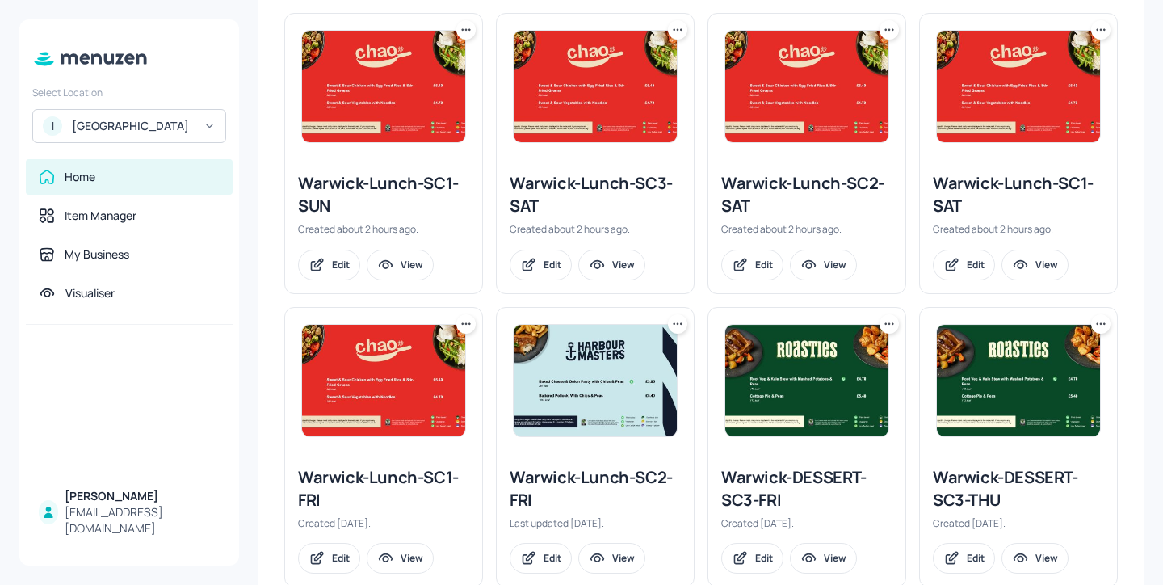
scroll to position [718, 0]
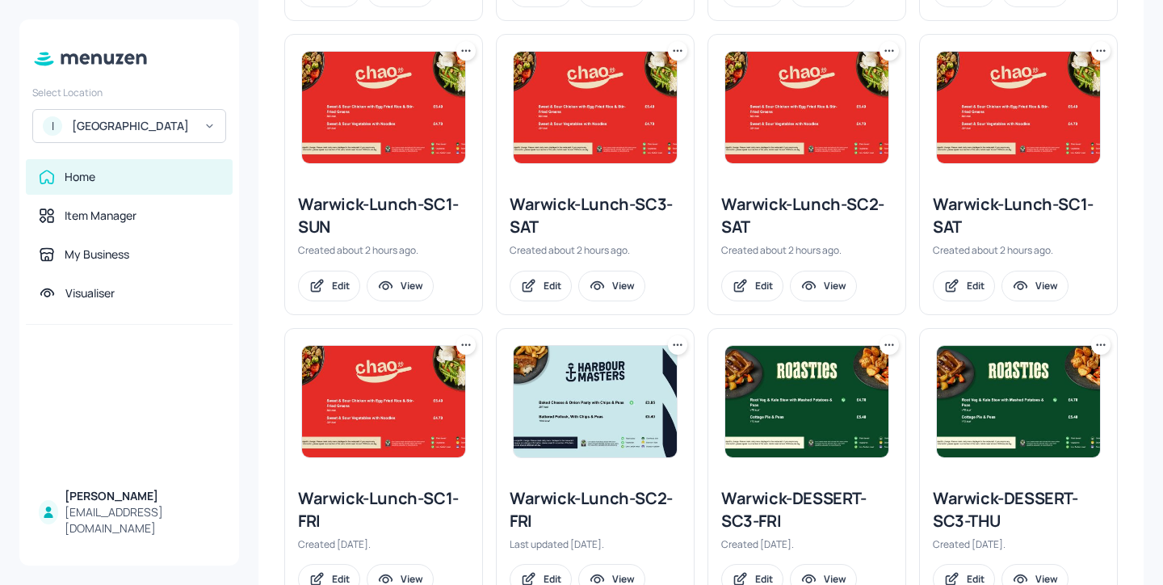
click at [997, 206] on div "Warwick-Lunch-SC1-SAT" at bounding box center [1017, 215] width 171 height 45
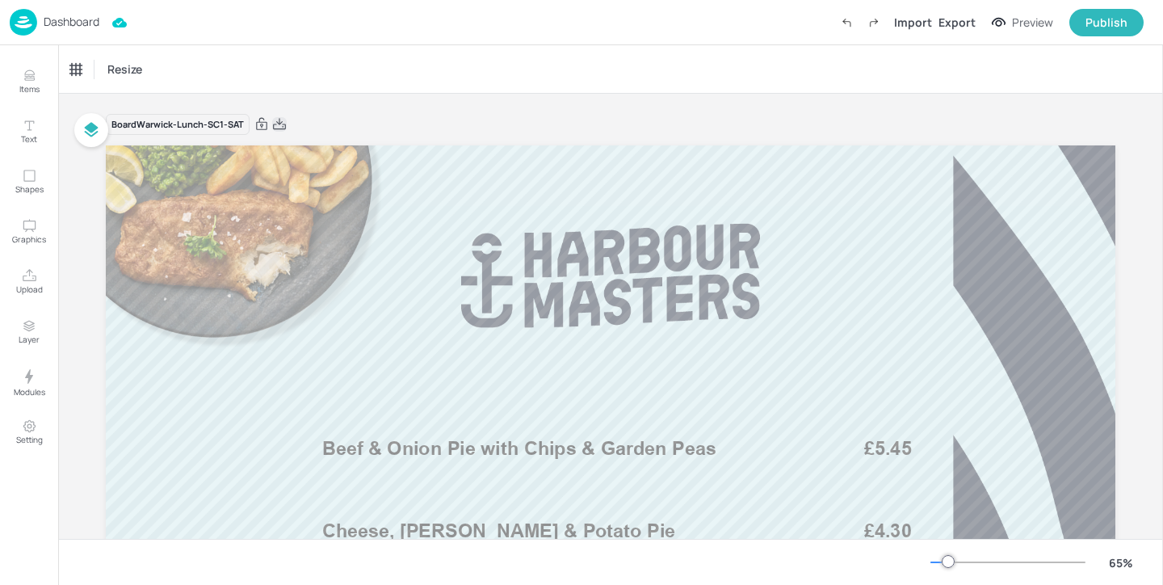
click at [276, 126] on icon at bounding box center [279, 124] width 15 height 16
